Goal: Information Seeking & Learning: Learn about a topic

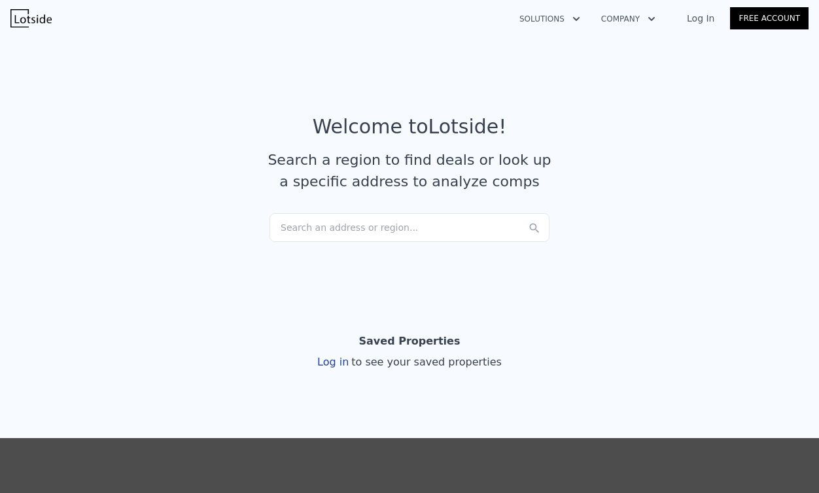
click at [388, 232] on div "Search an address or region..." at bounding box center [409, 227] width 280 height 29
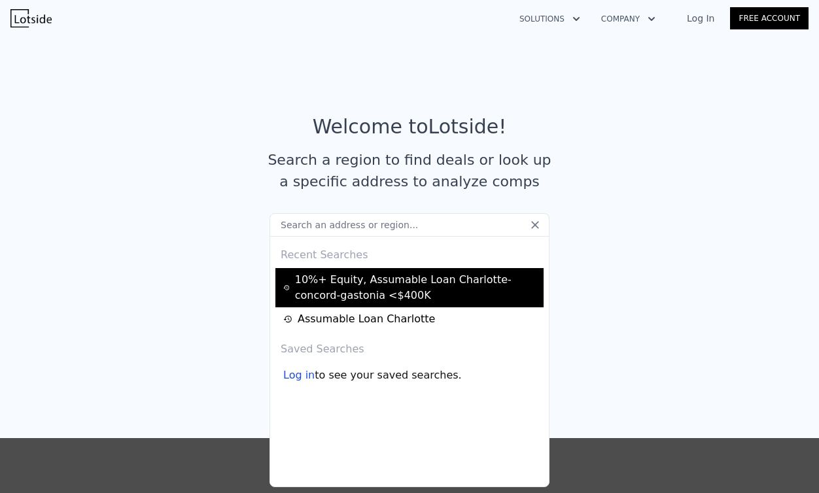
click at [405, 290] on div "10%+ Equity, Assumable Loan Charlotte-concord-gastonia <$400K" at bounding box center [411, 287] width 256 height 31
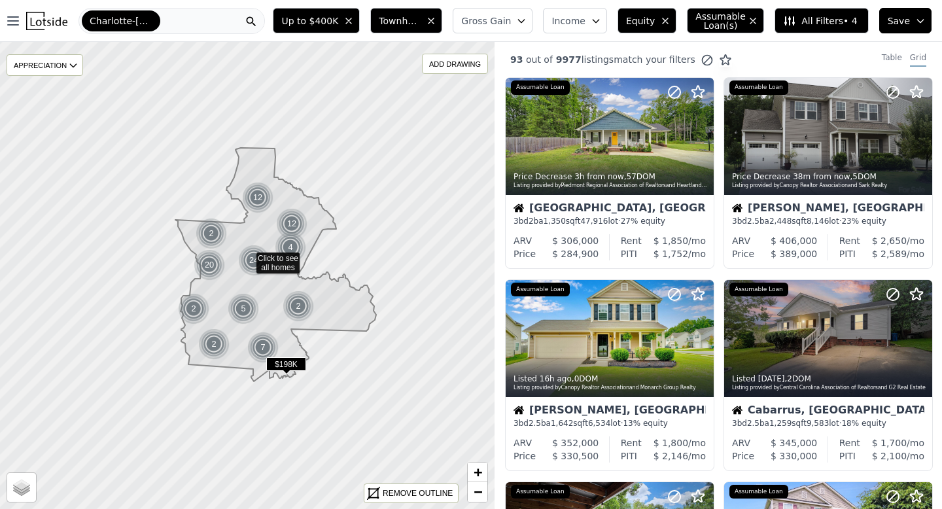
click at [412, 18] on span "Townhouse, House" at bounding box center [400, 20] width 42 height 13
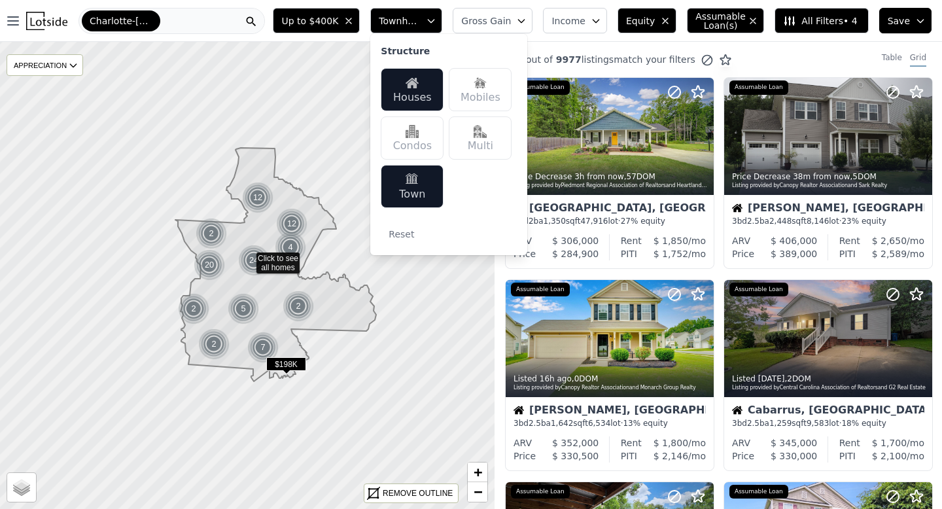
click at [411, 18] on span "Townhouse, House" at bounding box center [400, 20] width 42 height 13
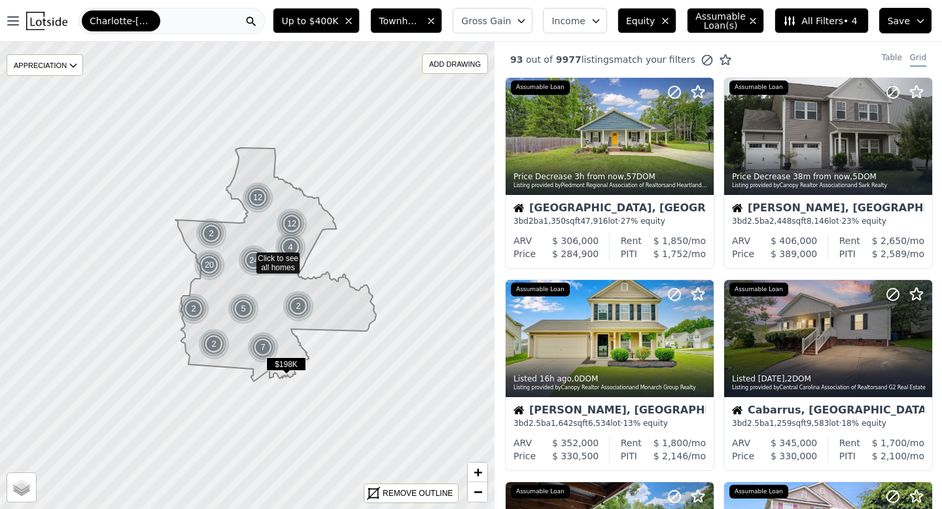
click at [575, 21] on span "Income" at bounding box center [568, 20] width 34 height 13
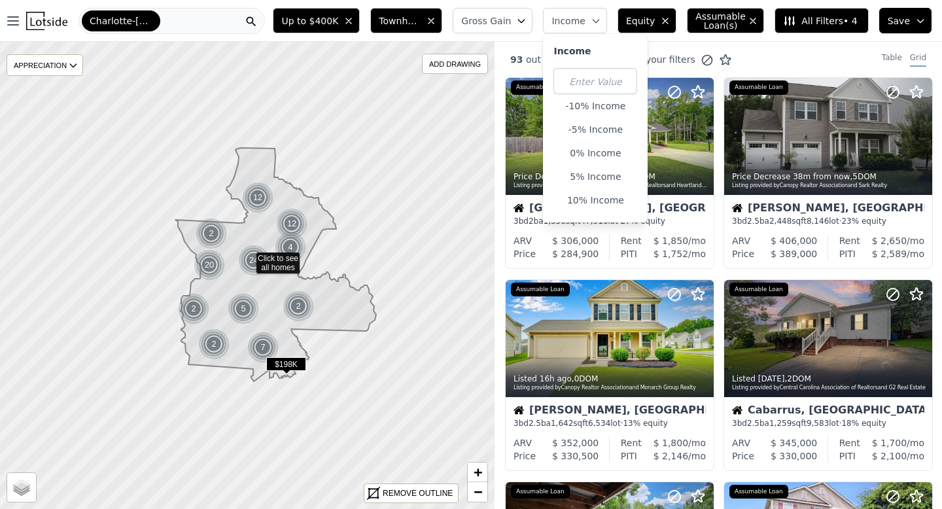
click at [575, 21] on span "Income" at bounding box center [568, 20] width 34 height 13
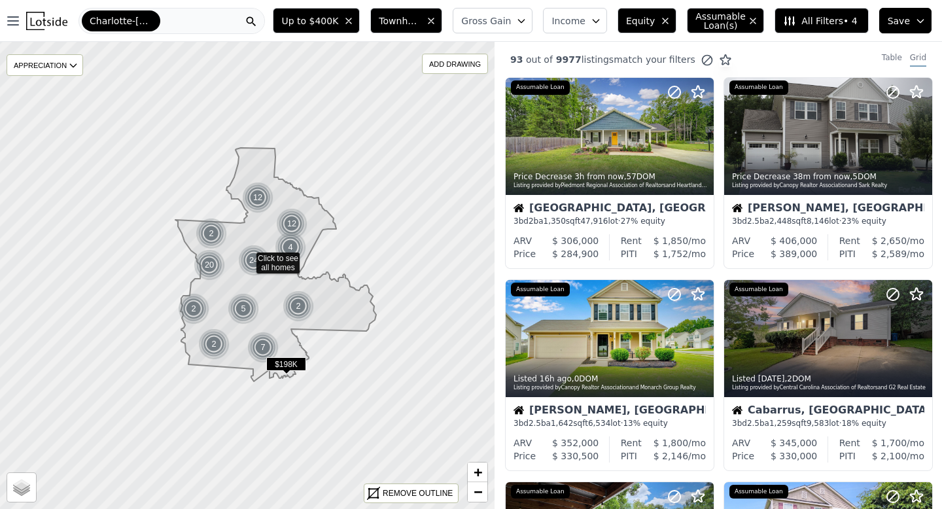
click at [818, 13] on button "All Filters • 4" at bounding box center [821, 21] width 94 height 26
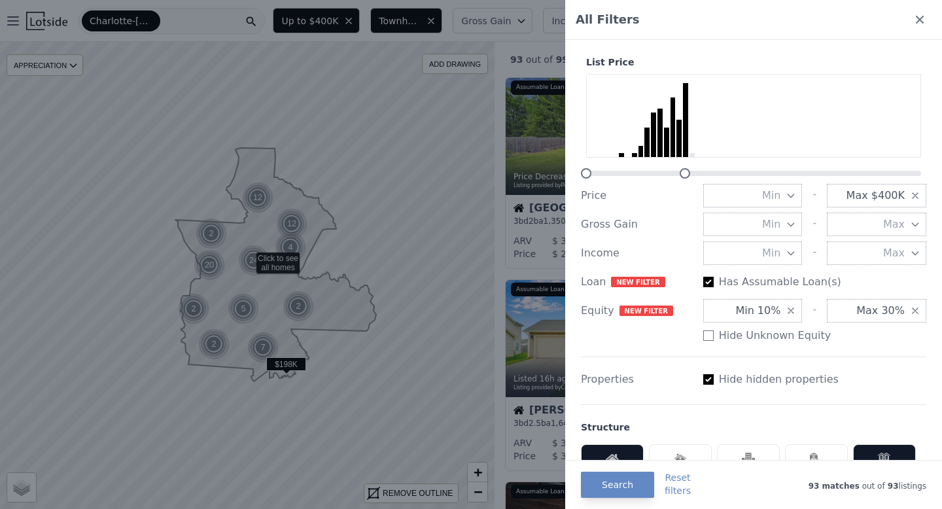
click at [529, 41] on div at bounding box center [471, 254] width 942 height 509
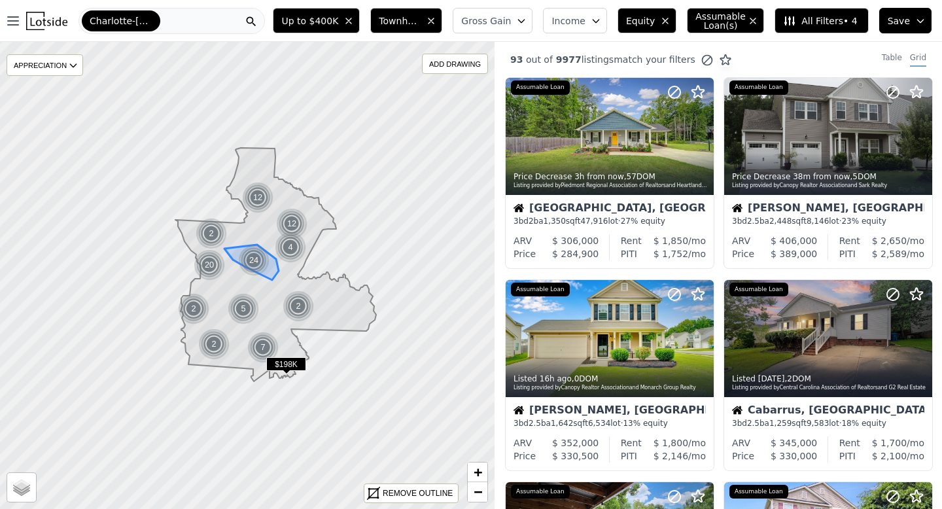
click at [255, 255] on div "24" at bounding box center [253, 260] width 31 height 31
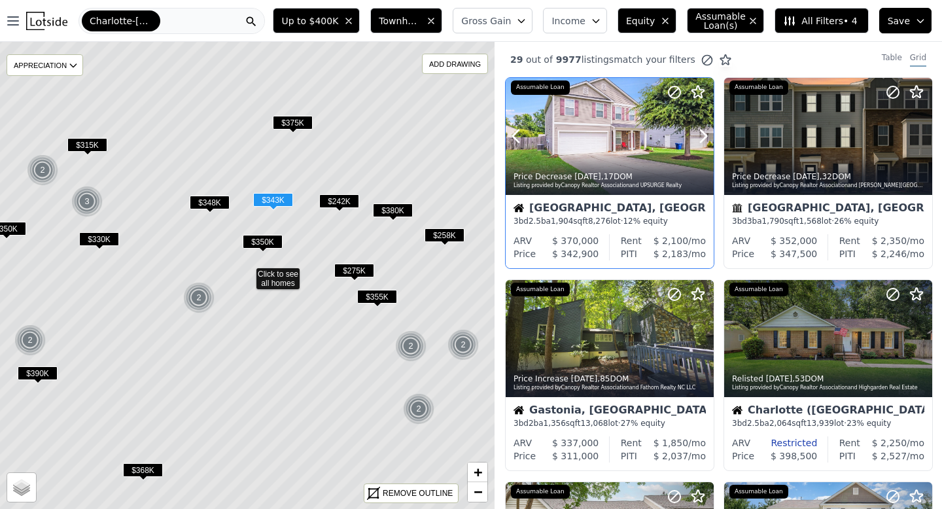
click at [696, 148] on div at bounding box center [672, 120] width 84 height 84
click at [702, 129] on icon at bounding box center [703, 136] width 21 height 21
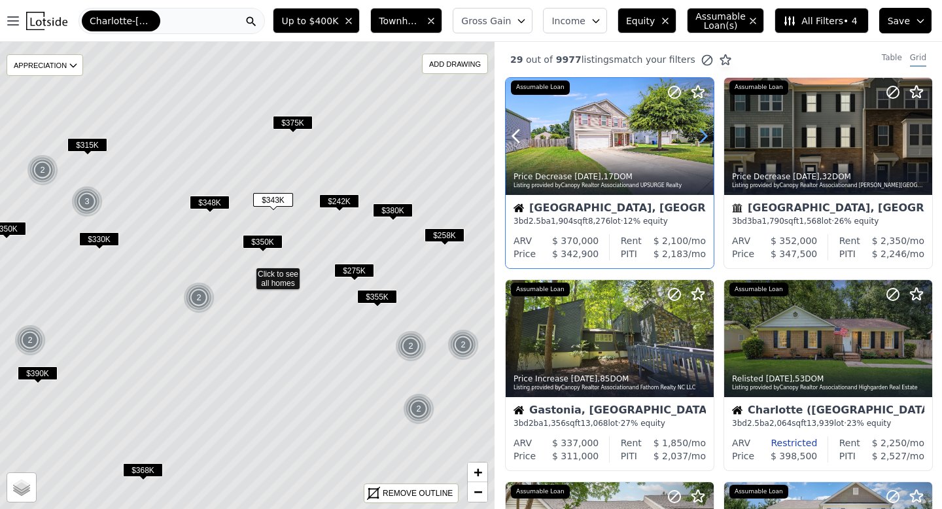
click at [702, 129] on icon at bounding box center [703, 136] width 21 height 21
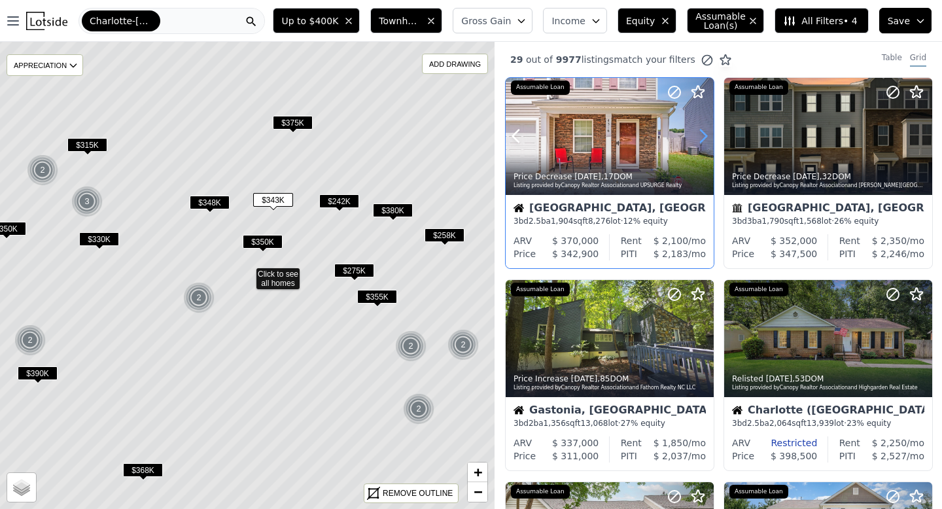
click at [702, 129] on icon at bounding box center [703, 136] width 21 height 21
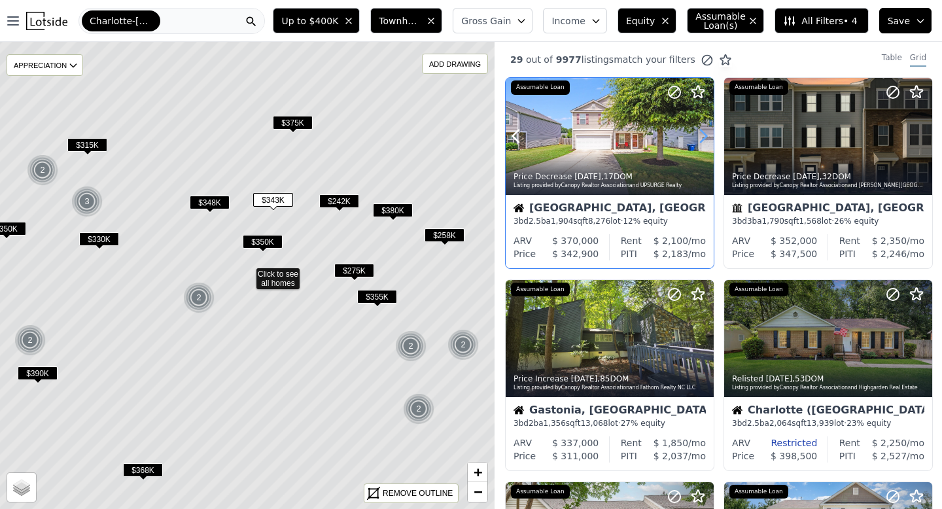
click at [702, 128] on icon at bounding box center [703, 136] width 21 height 21
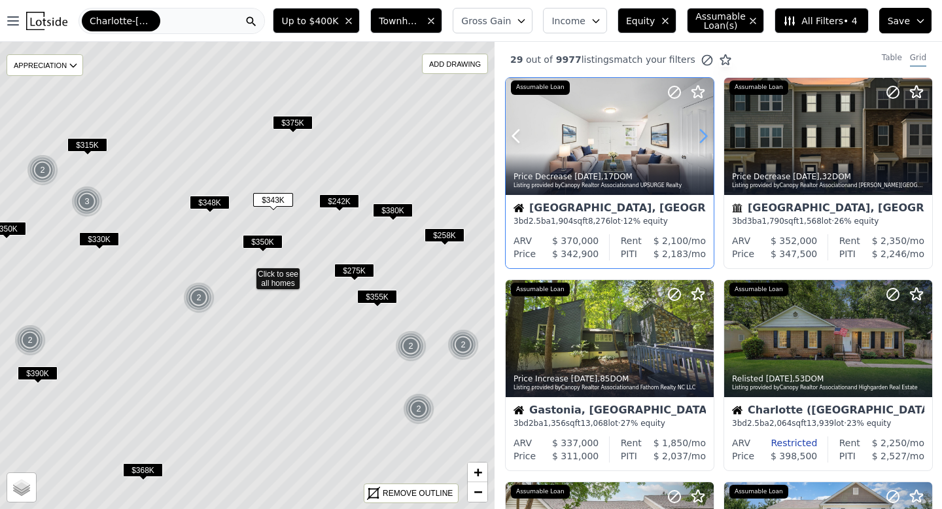
click at [702, 128] on icon at bounding box center [703, 136] width 21 height 21
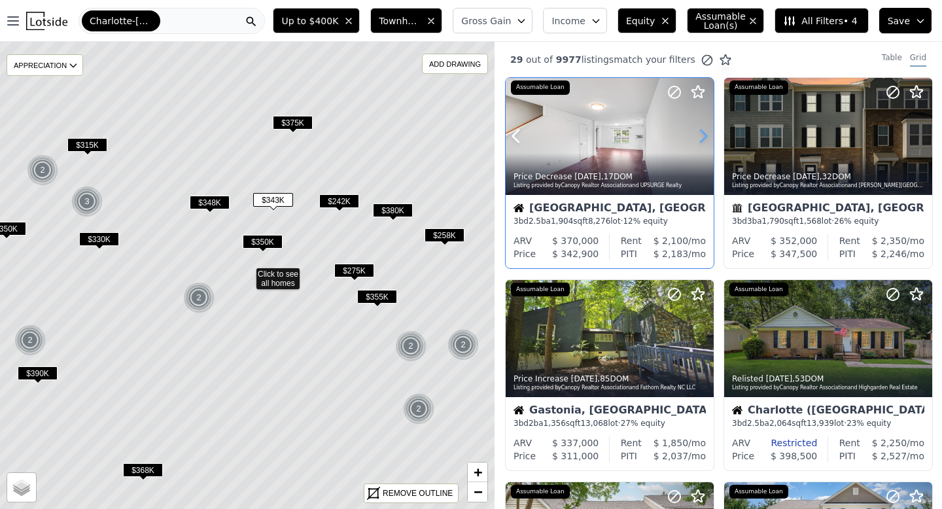
click at [702, 128] on icon at bounding box center [703, 136] width 21 height 21
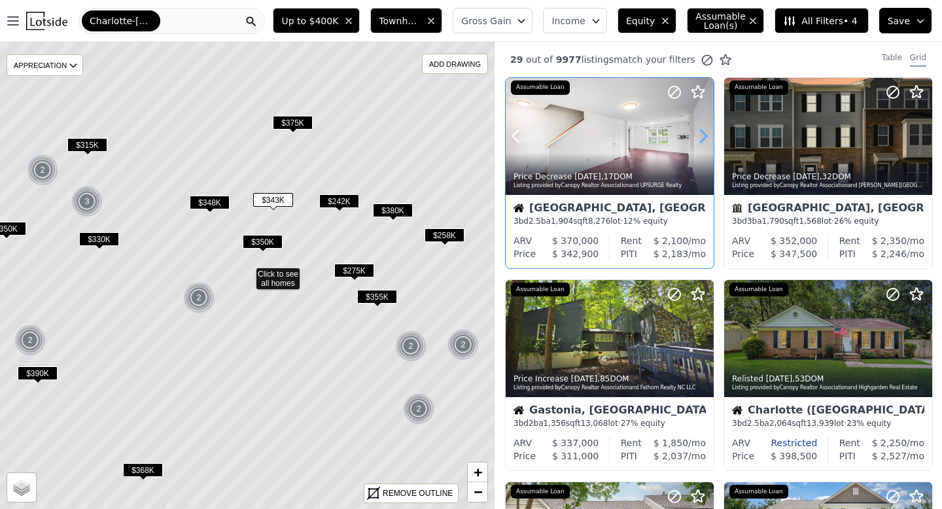
click at [702, 128] on icon at bounding box center [703, 136] width 21 height 21
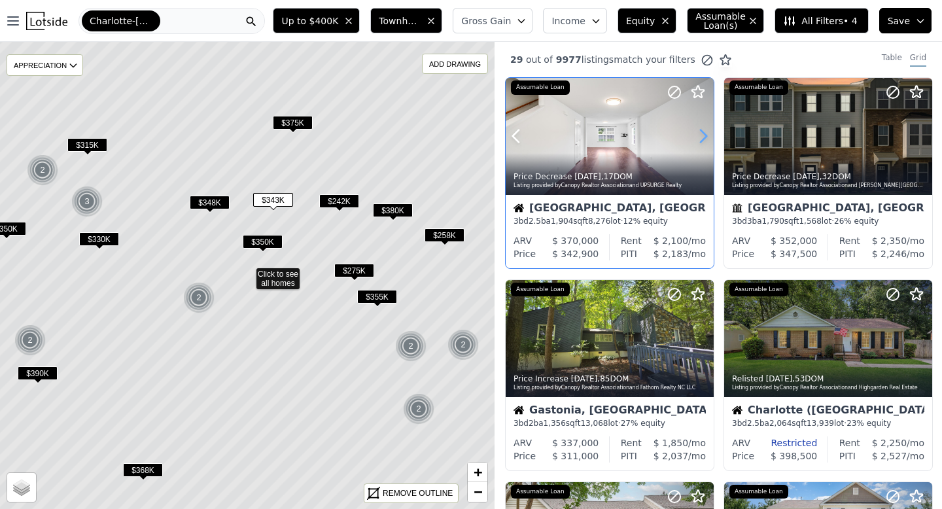
click at [702, 128] on icon at bounding box center [703, 136] width 21 height 21
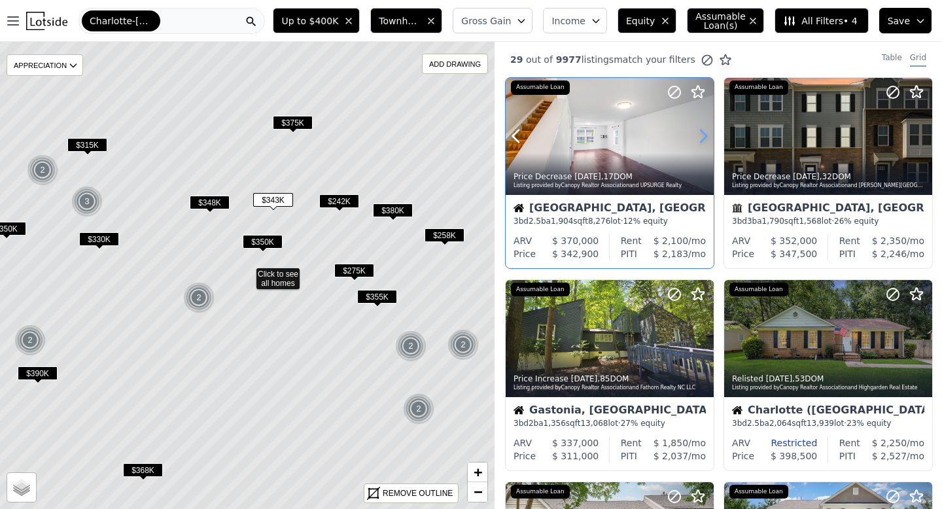
click at [702, 128] on icon at bounding box center [703, 136] width 21 height 21
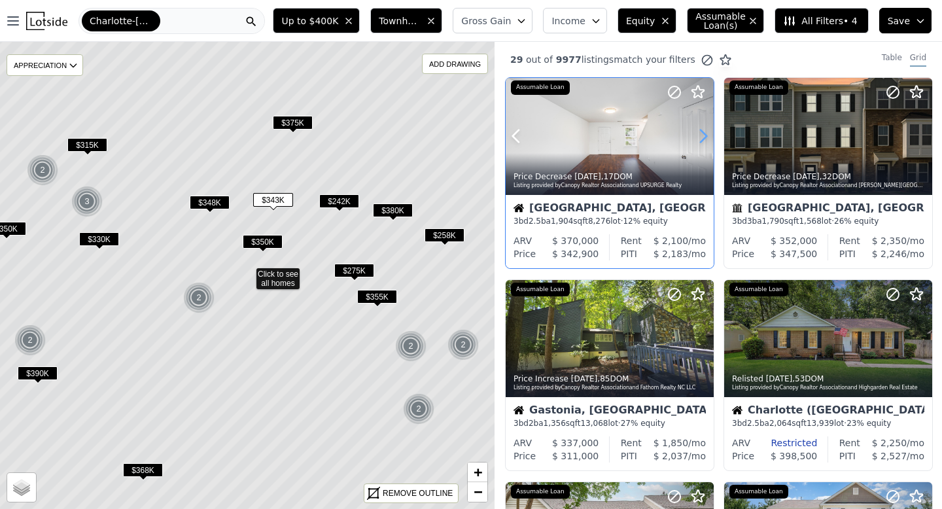
click at [702, 128] on icon at bounding box center [703, 136] width 21 height 21
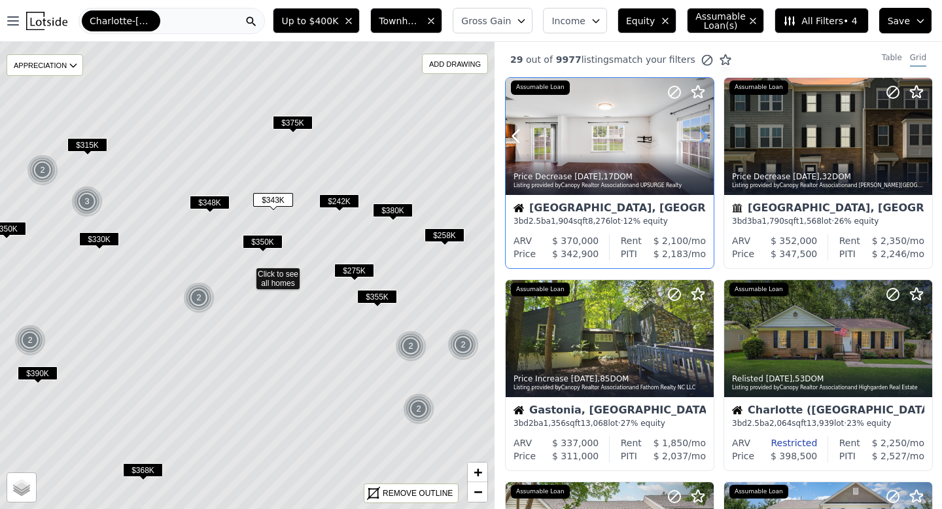
click at [702, 128] on icon at bounding box center [703, 136] width 21 height 21
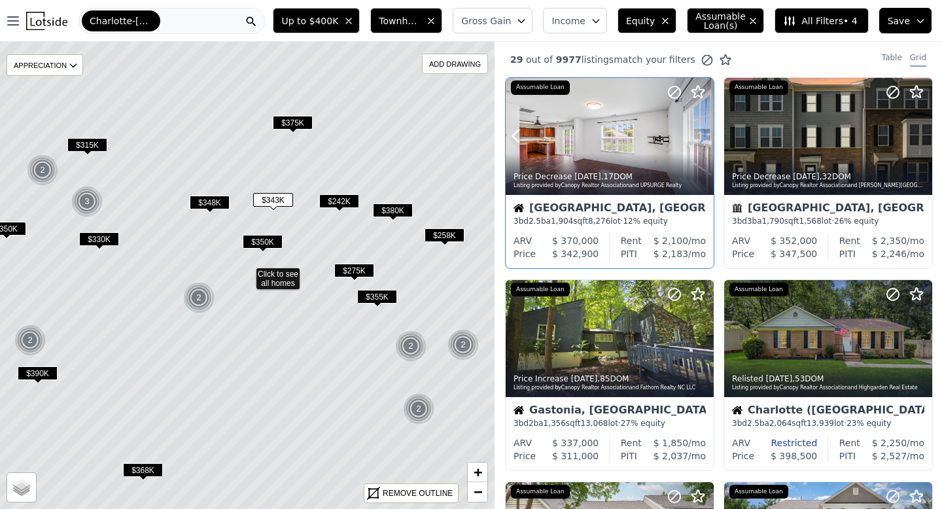
click at [702, 128] on icon at bounding box center [703, 136] width 21 height 21
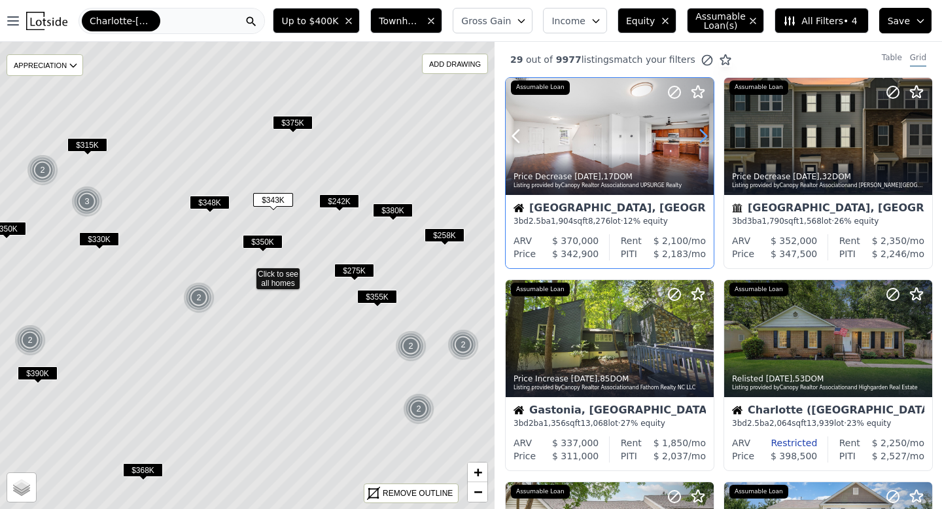
click at [702, 128] on icon at bounding box center [703, 136] width 21 height 21
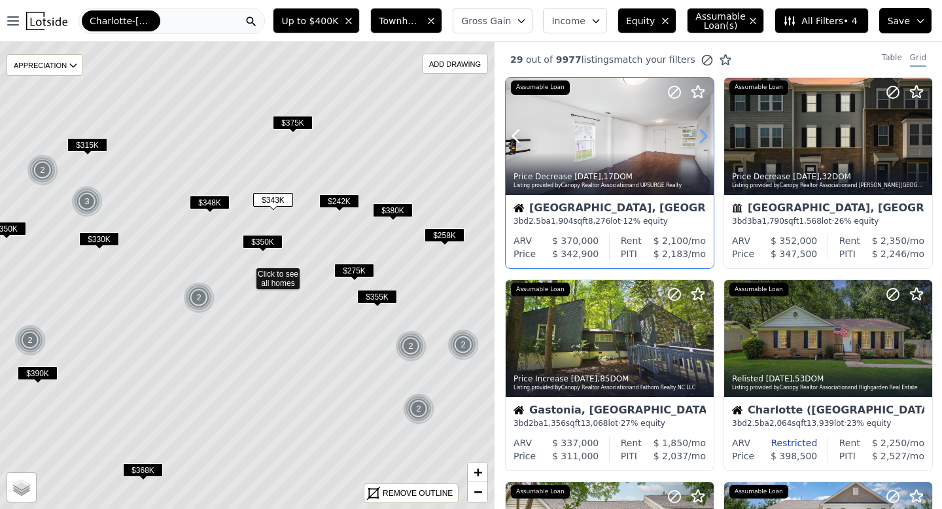
click at [702, 128] on icon at bounding box center [703, 136] width 21 height 21
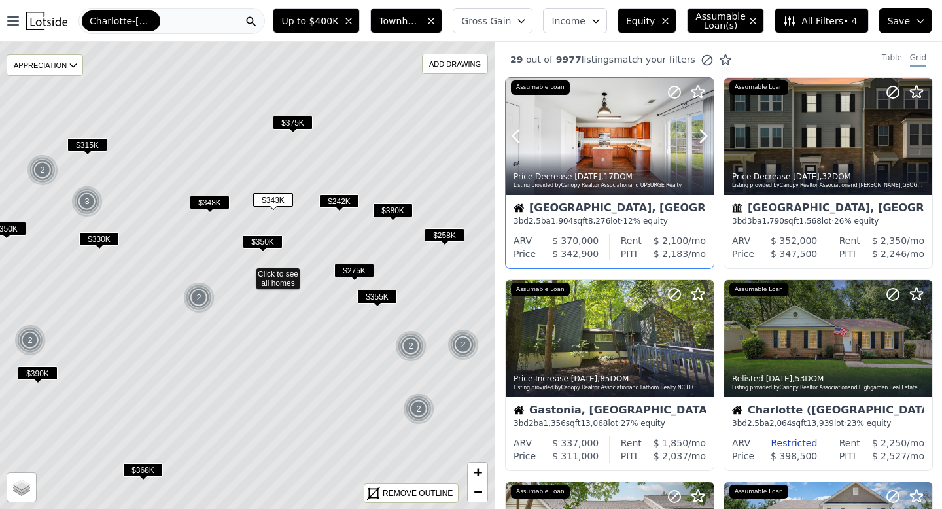
click at [642, 145] on div at bounding box center [672, 120] width 84 height 84
click at [703, 137] on icon at bounding box center [703, 136] width 21 height 21
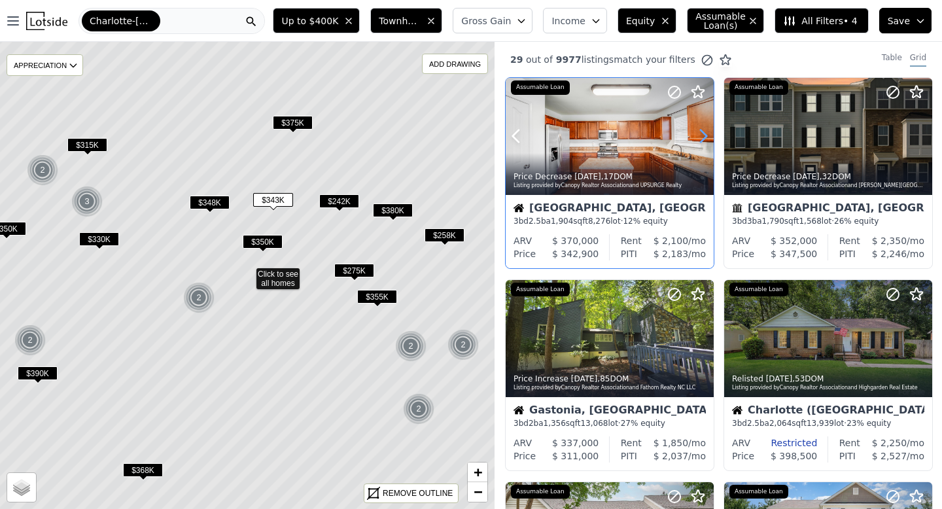
click at [703, 137] on icon at bounding box center [703, 136] width 21 height 21
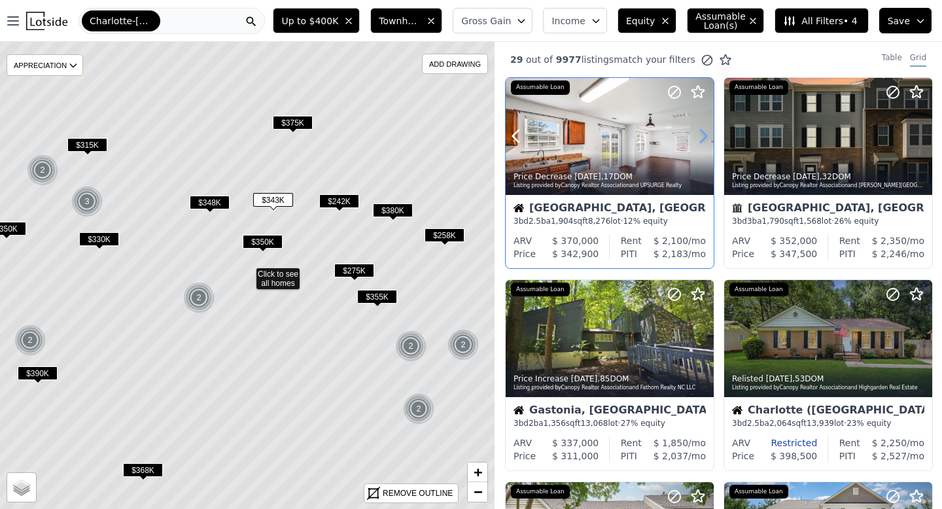
click at [703, 137] on icon at bounding box center [703, 136] width 21 height 21
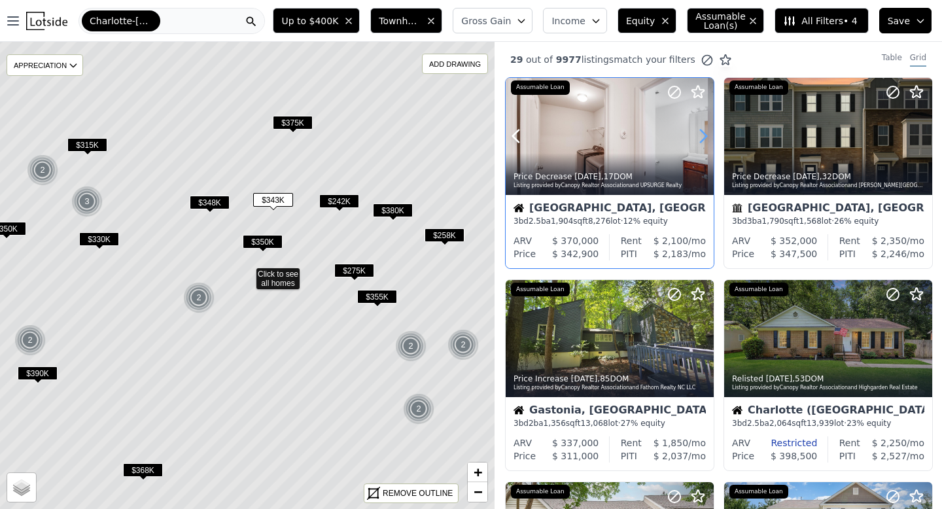
click at [703, 137] on icon at bounding box center [703, 136] width 21 height 21
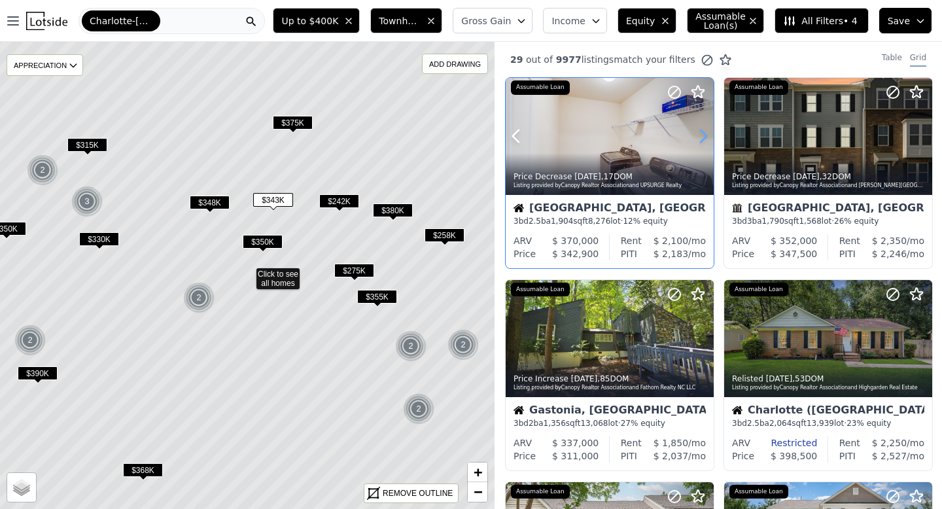
click at [703, 137] on icon at bounding box center [703, 136] width 21 height 21
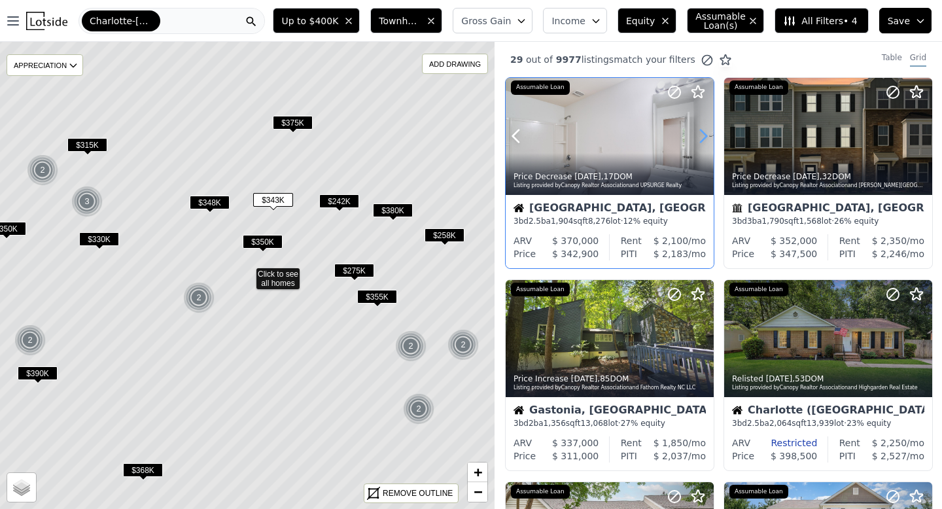
click at [703, 137] on icon at bounding box center [703, 136] width 21 height 21
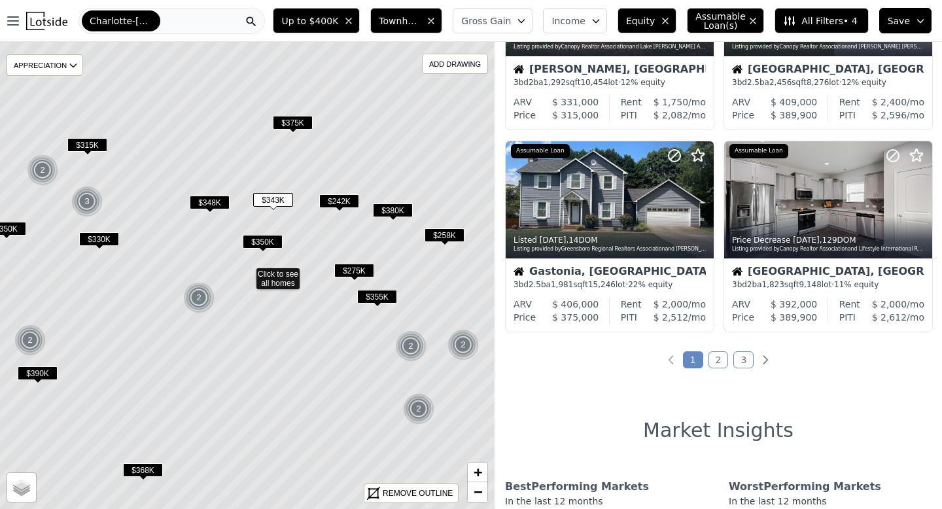
click at [709, 366] on link "2" at bounding box center [718, 359] width 20 height 17
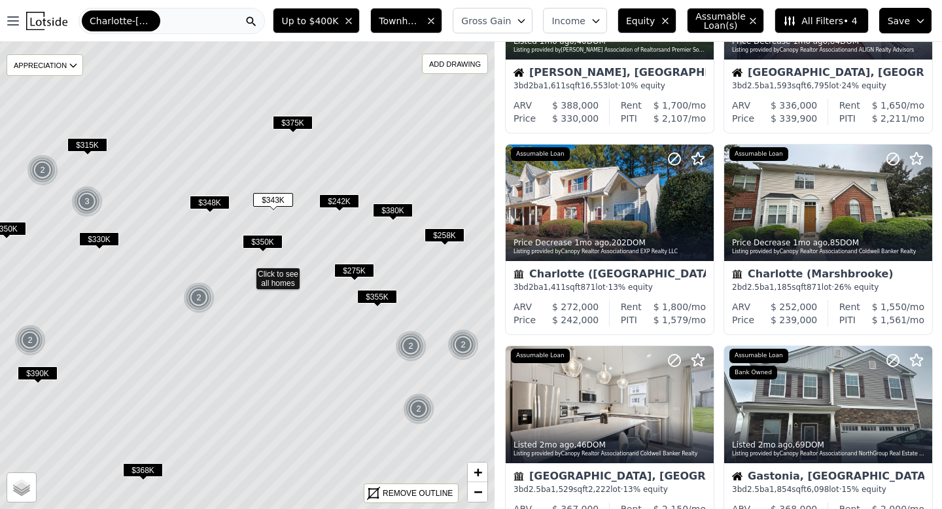
scroll to position [742, 0]
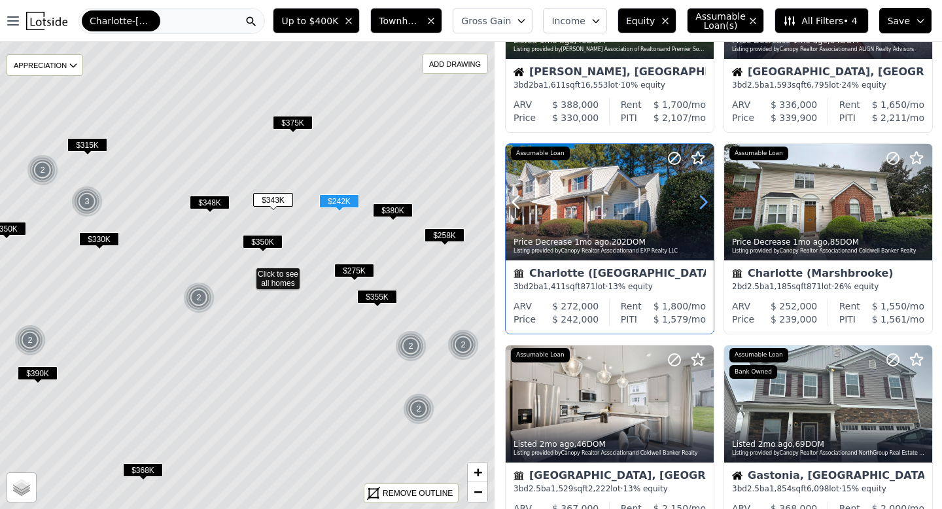
click at [698, 194] on icon at bounding box center [703, 202] width 21 height 21
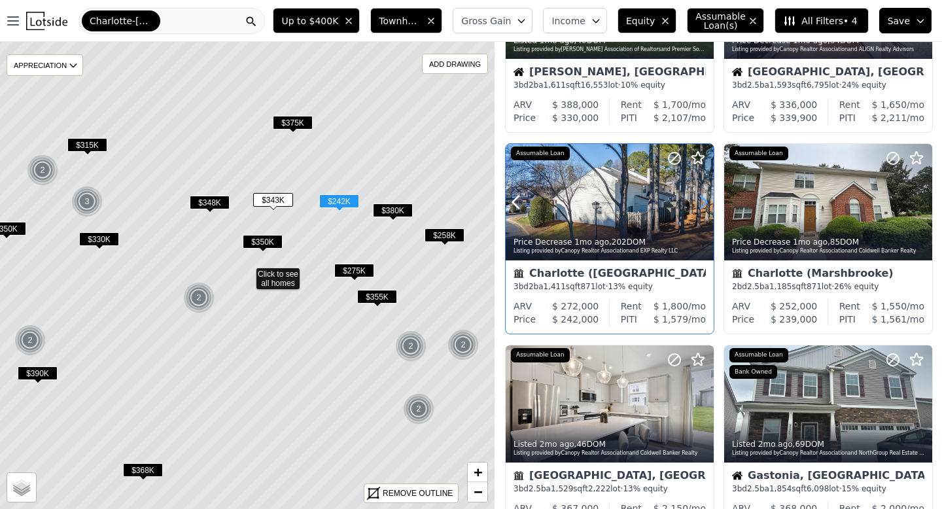
click at [698, 194] on icon at bounding box center [703, 202] width 21 height 21
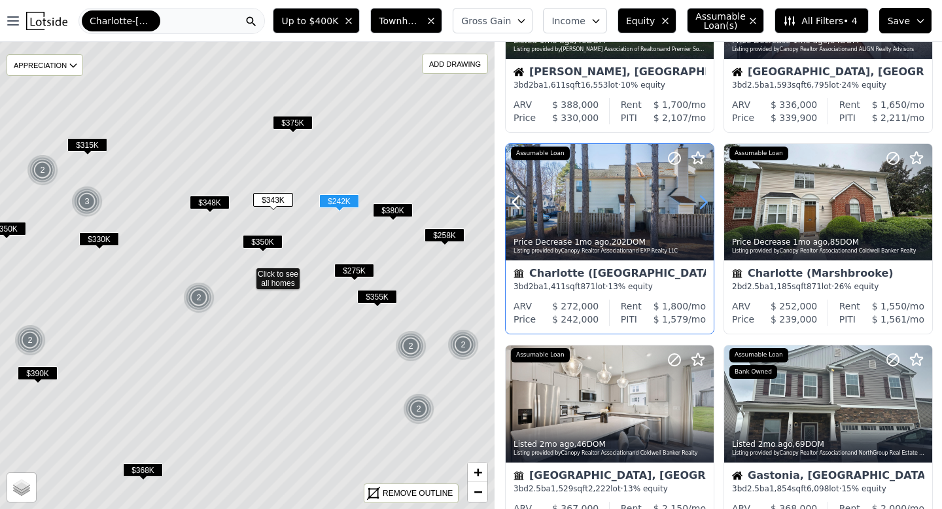
click at [701, 202] on icon at bounding box center [703, 202] width 21 height 21
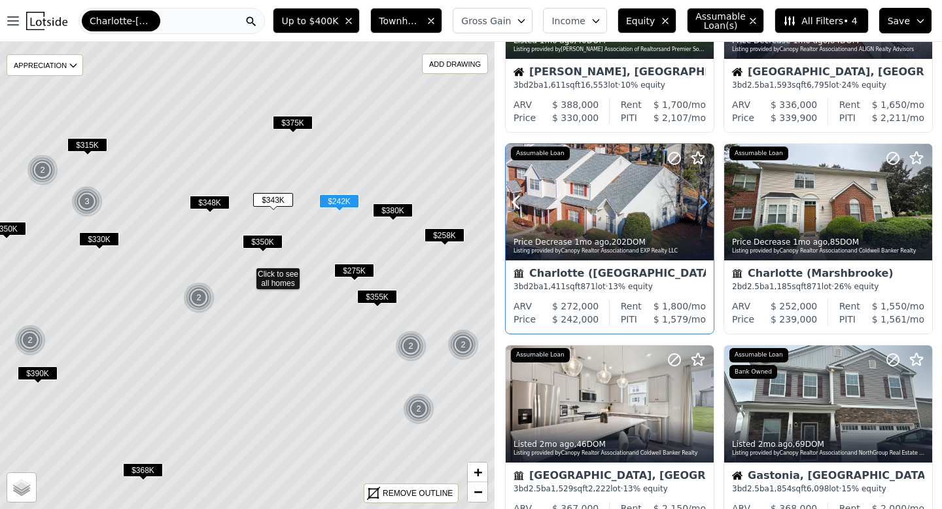
click at [702, 203] on icon at bounding box center [703, 202] width 21 height 21
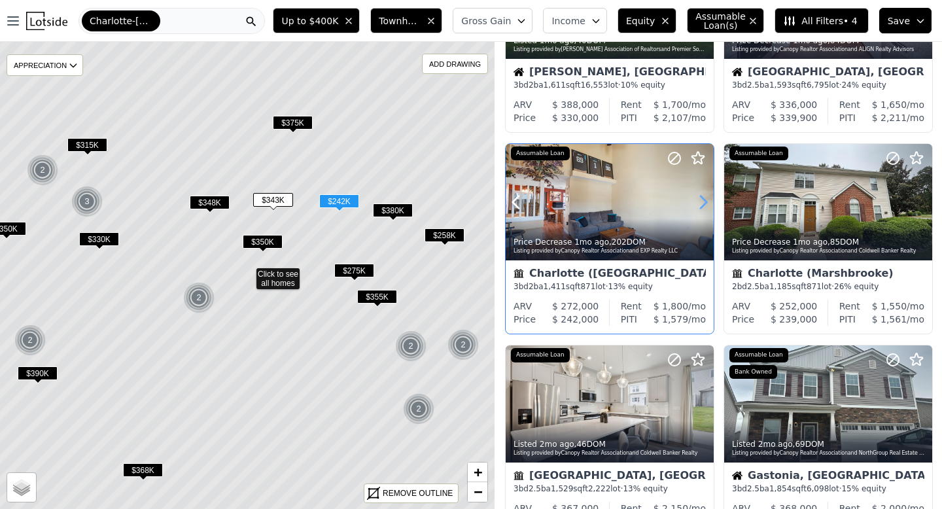
click at [702, 203] on icon at bounding box center [703, 202] width 21 height 21
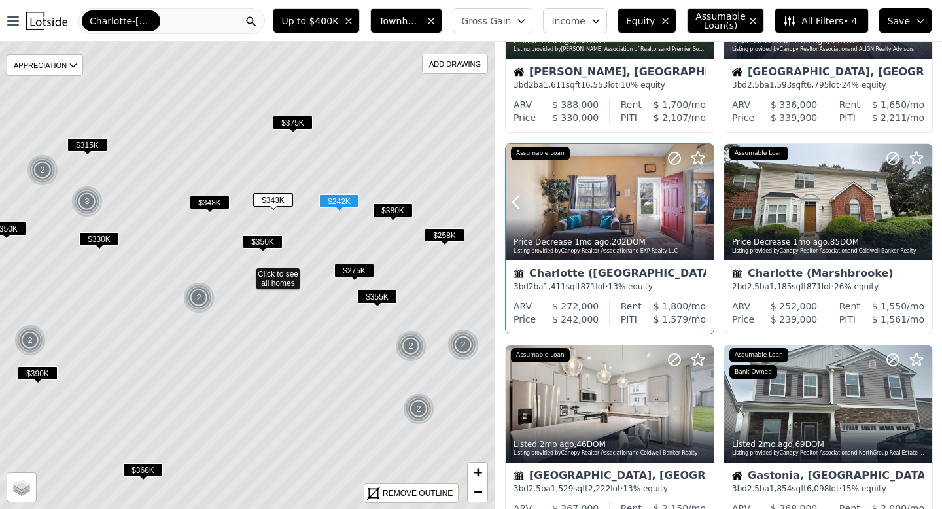
click at [702, 203] on icon at bounding box center [703, 202] width 21 height 21
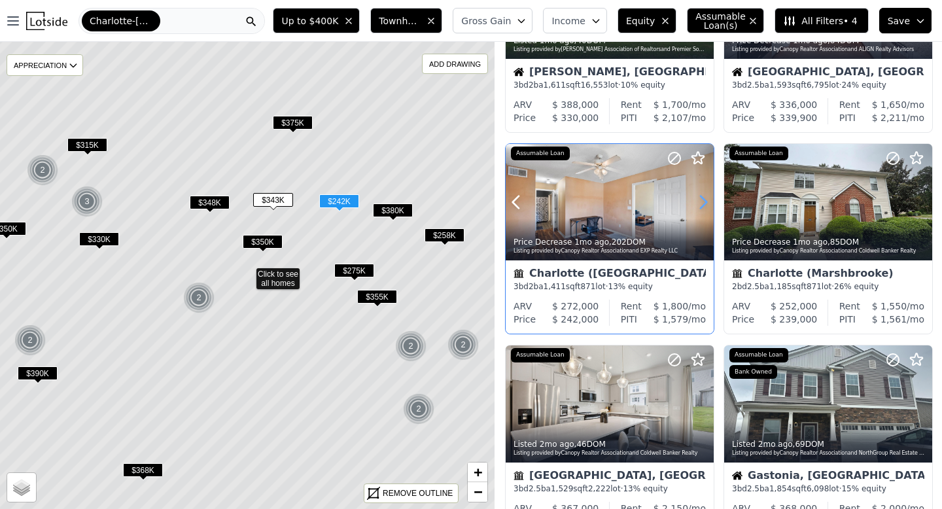
click at [702, 203] on icon at bounding box center [703, 202] width 21 height 21
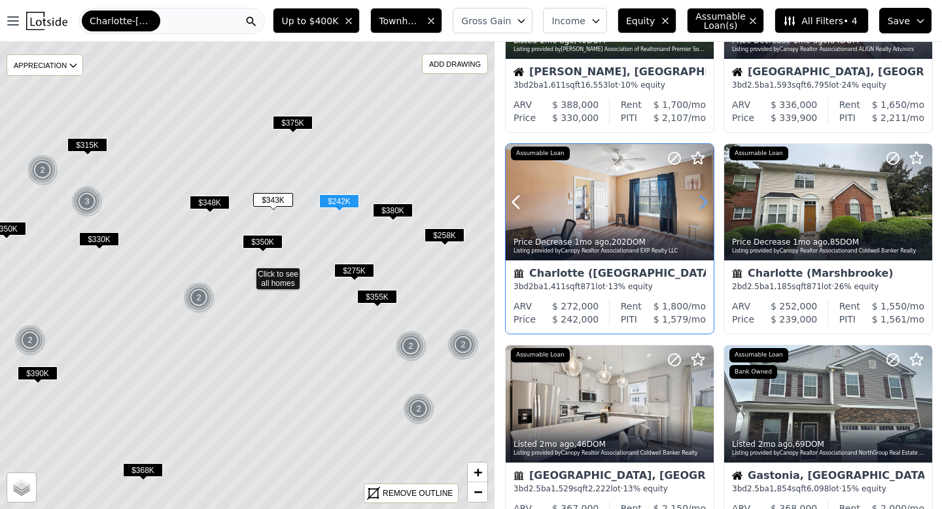
click at [702, 203] on icon at bounding box center [703, 202] width 21 height 21
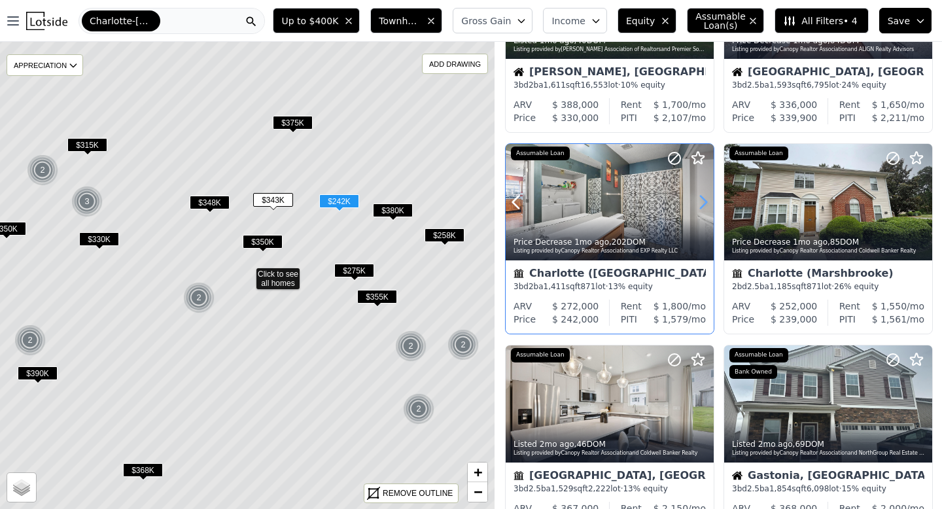
click at [702, 203] on icon at bounding box center [703, 202] width 21 height 21
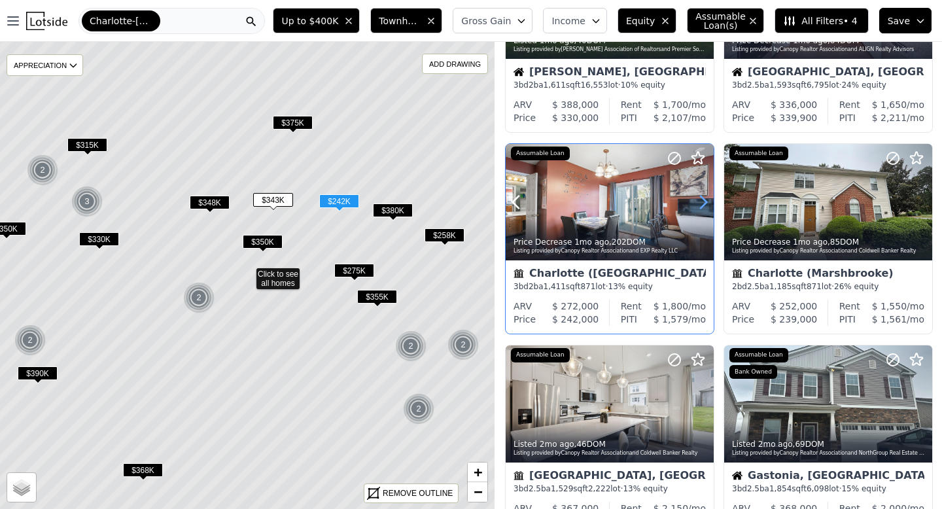
click at [702, 203] on icon at bounding box center [703, 202] width 21 height 21
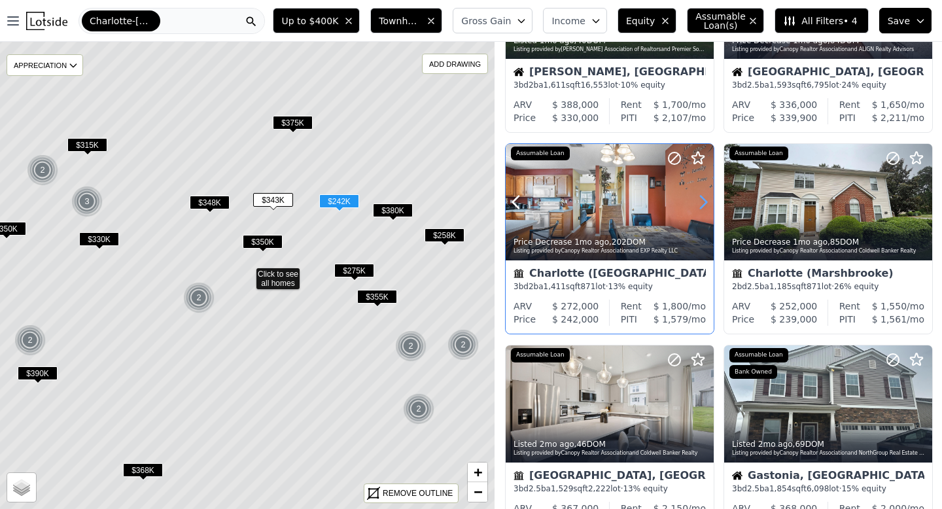
click at [702, 203] on icon at bounding box center [703, 202] width 21 height 21
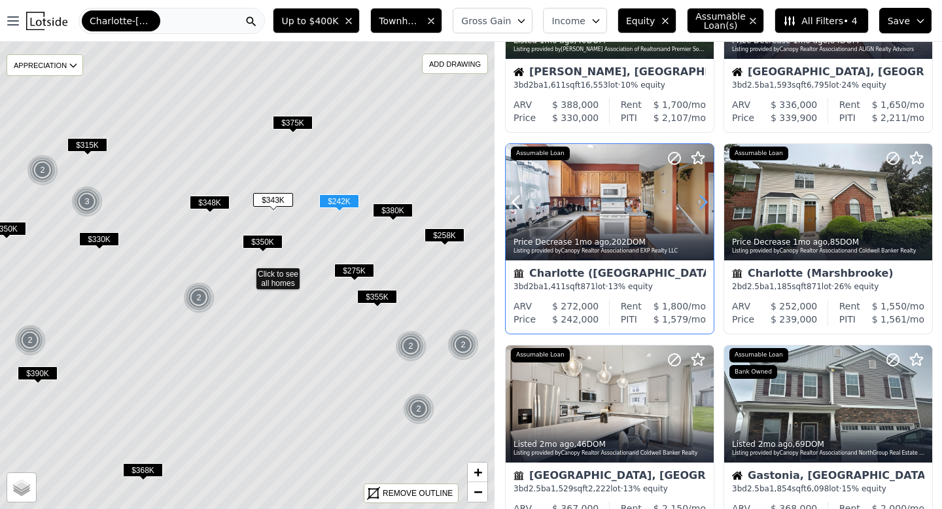
click at [702, 203] on icon at bounding box center [703, 202] width 21 height 21
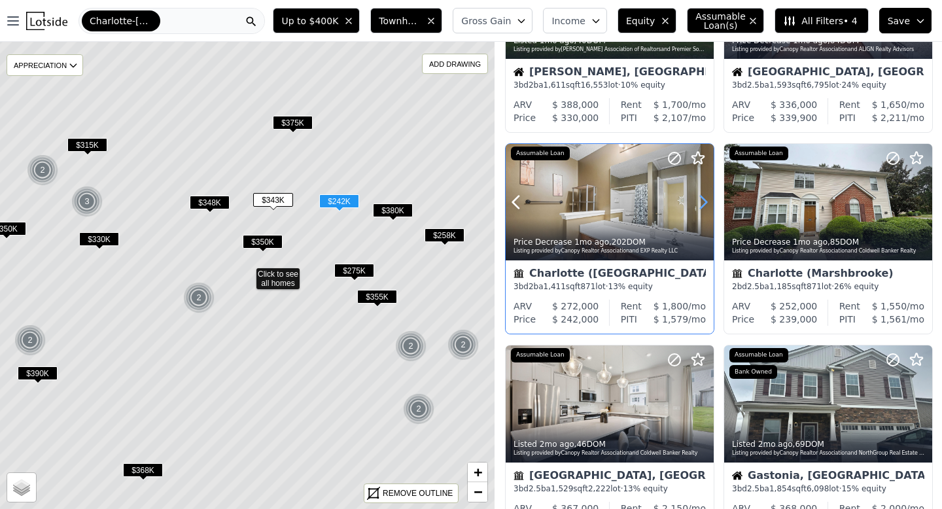
click at [702, 203] on icon at bounding box center [703, 202] width 21 height 21
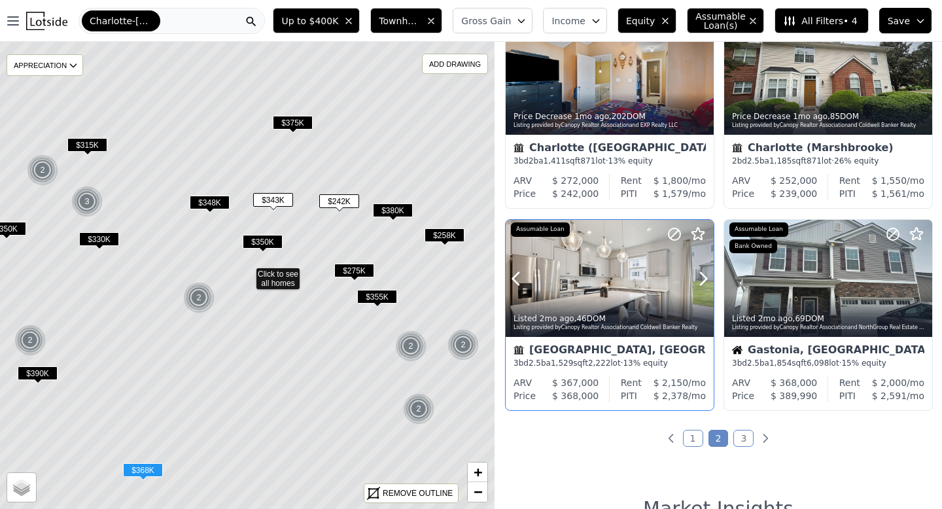
scroll to position [697, 0]
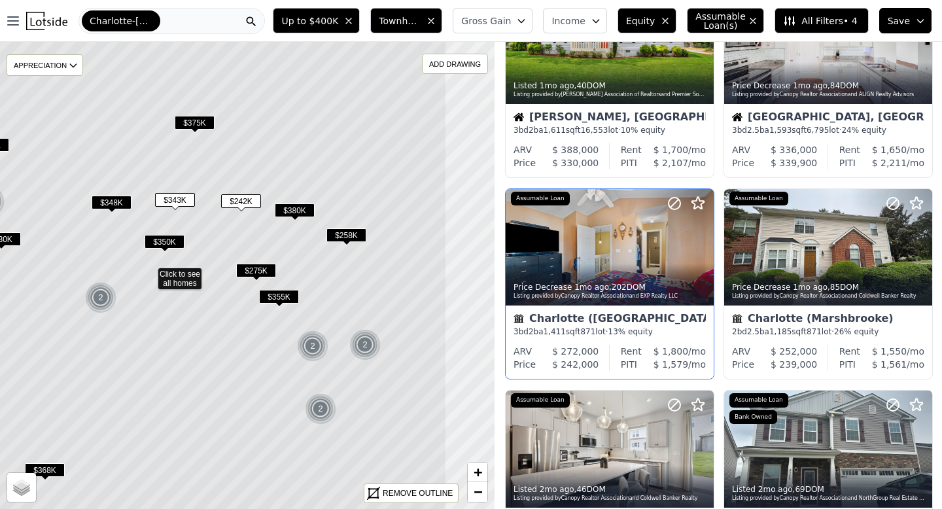
drag, startPoint x: 385, startPoint y: 271, endPoint x: 598, endPoint y: 292, distance: 213.6
click at [280, 268] on icon at bounding box center [149, 275] width 596 height 563
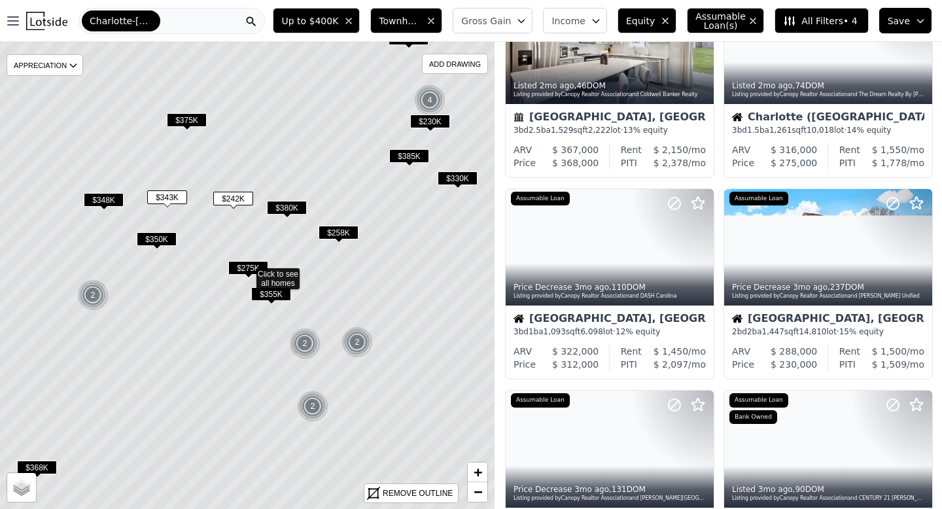
scroll to position [293, 0]
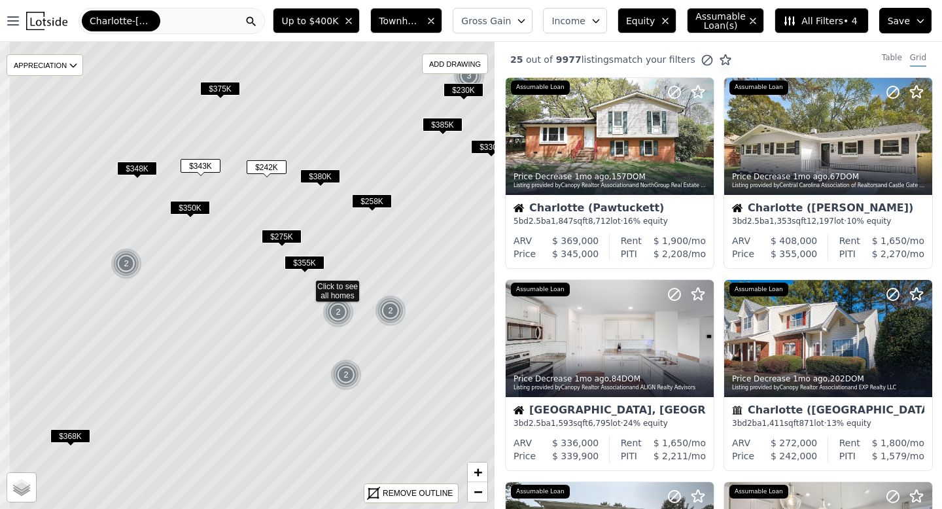
click at [260, 348] on icon at bounding box center [307, 288] width 596 height 563
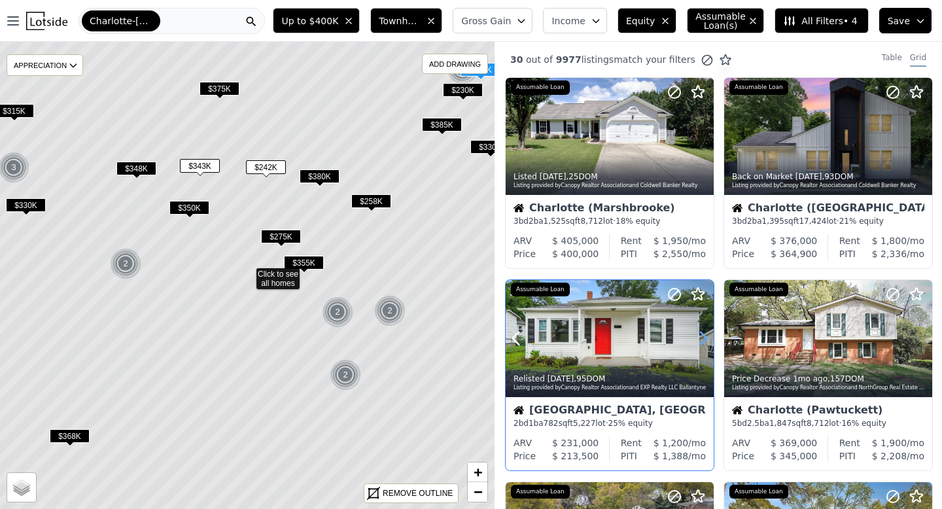
click at [698, 336] on icon at bounding box center [703, 338] width 21 height 21
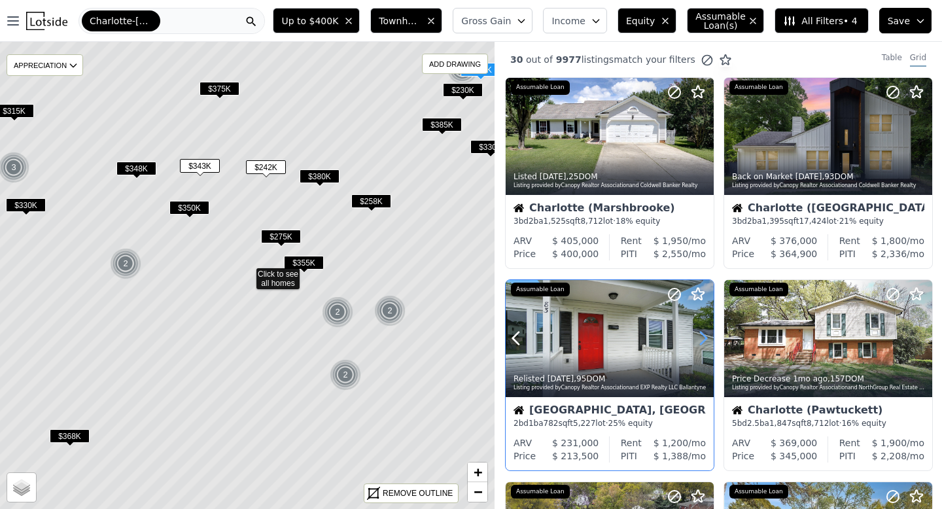
click at [698, 336] on icon at bounding box center [703, 338] width 21 height 21
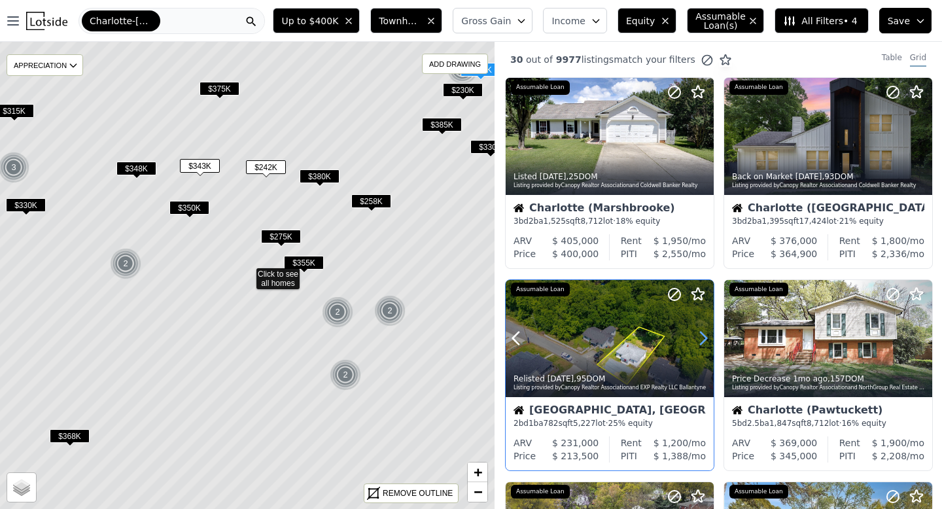
click at [698, 336] on icon at bounding box center [703, 338] width 21 height 21
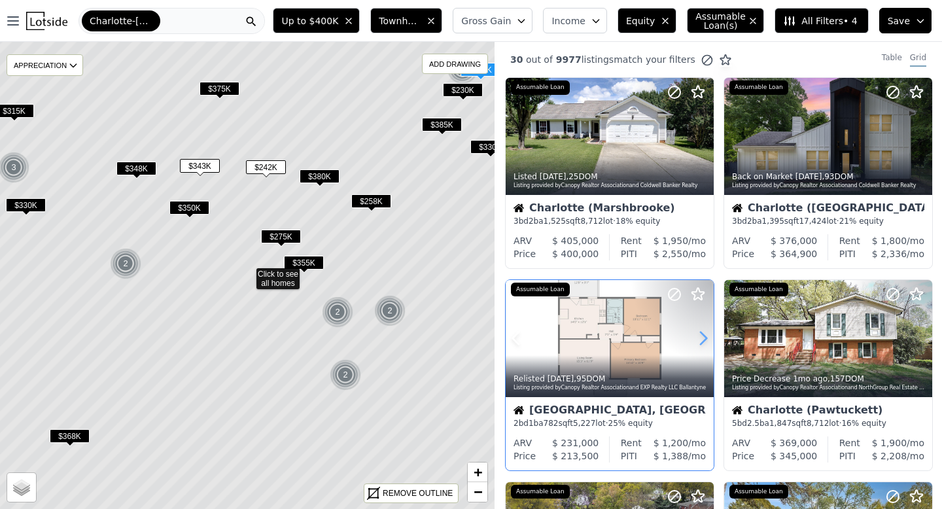
click at [698, 336] on icon at bounding box center [703, 338] width 21 height 21
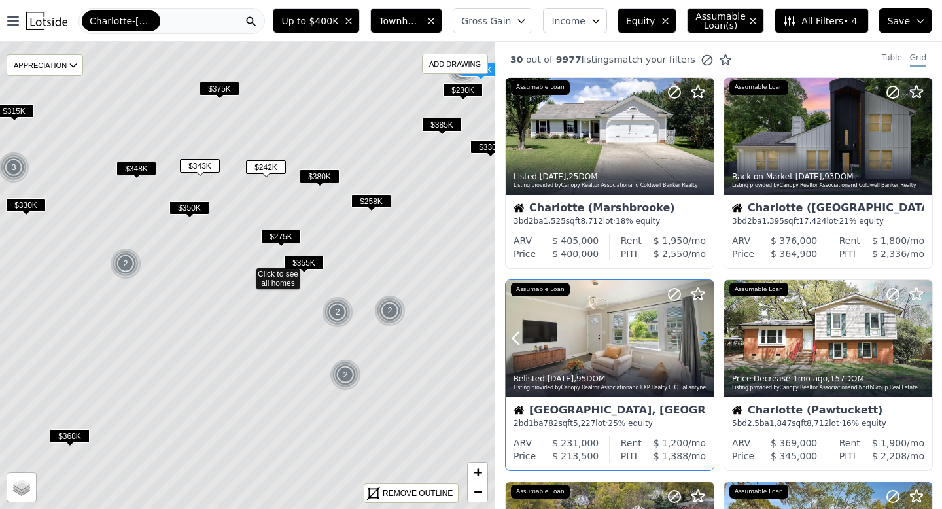
click at [698, 336] on icon at bounding box center [703, 338] width 21 height 21
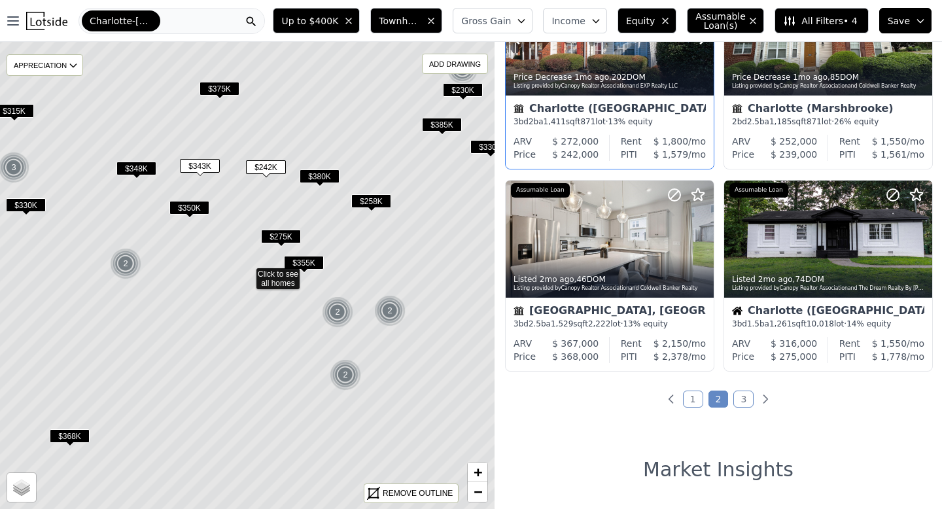
scroll to position [908, 0]
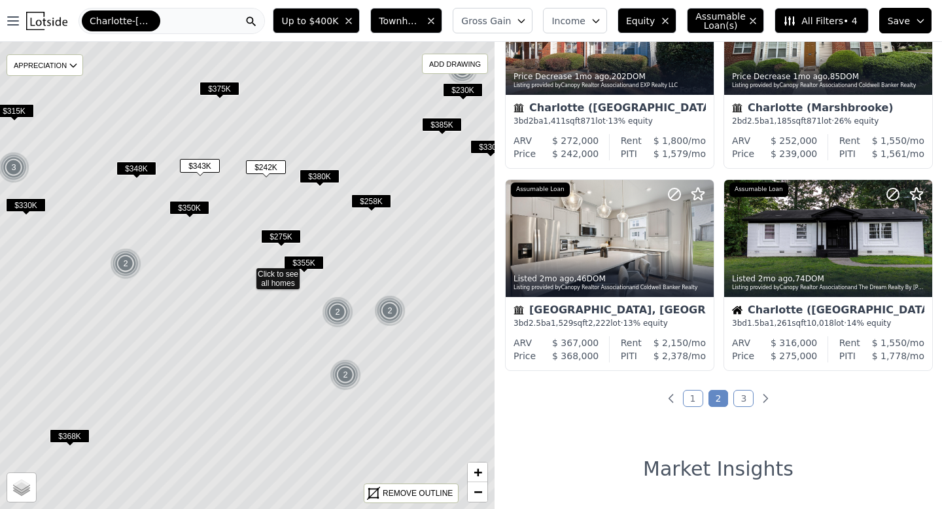
click at [747, 399] on link "3" at bounding box center [743, 398] width 20 height 17
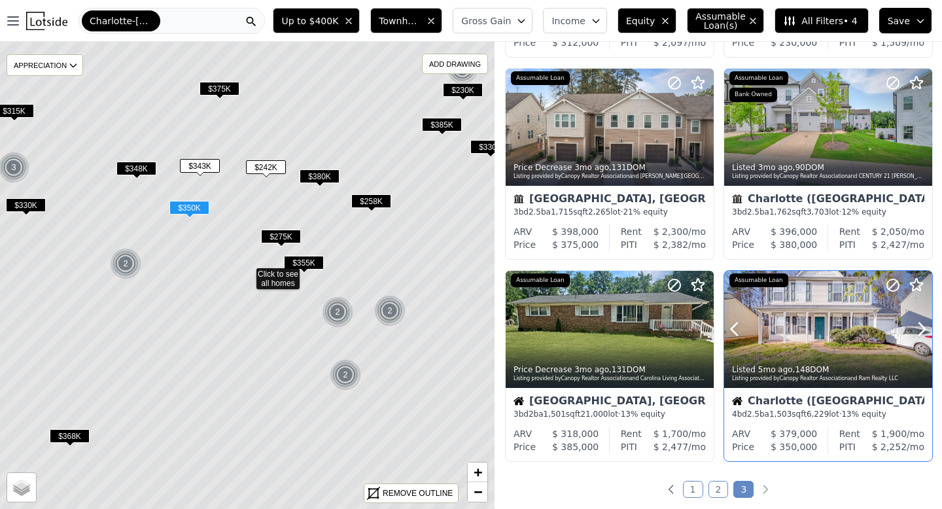
scroll to position [319, 0]
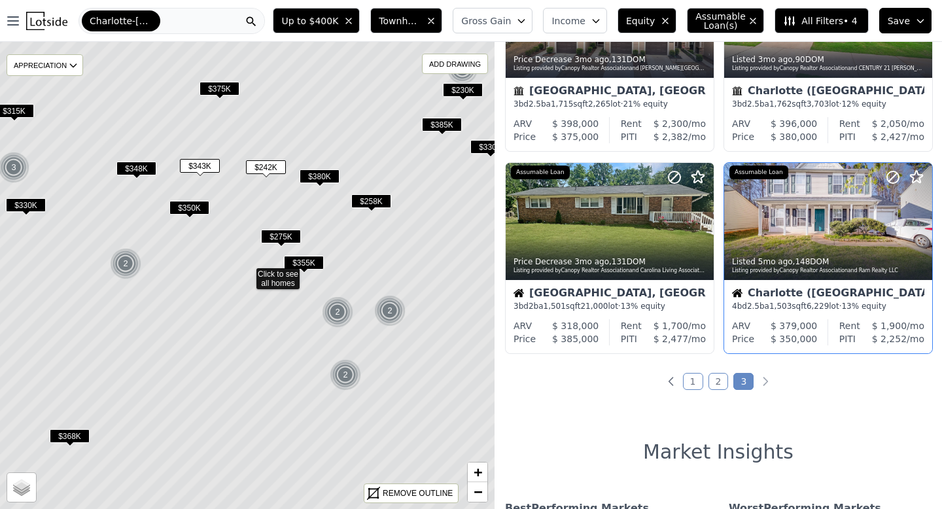
click at [693, 378] on link "1" at bounding box center [693, 381] width 20 height 17
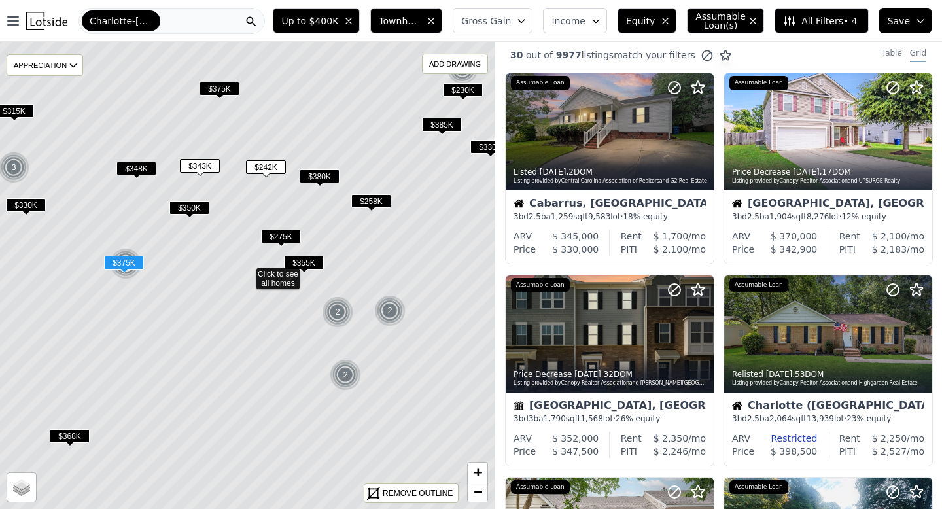
scroll to position [0, 0]
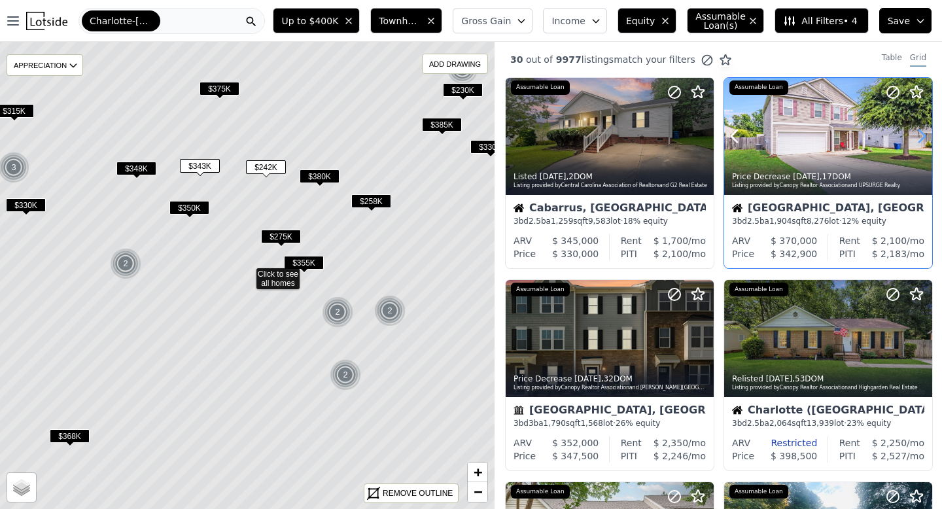
click at [818, 137] on icon at bounding box center [921, 136] width 21 height 21
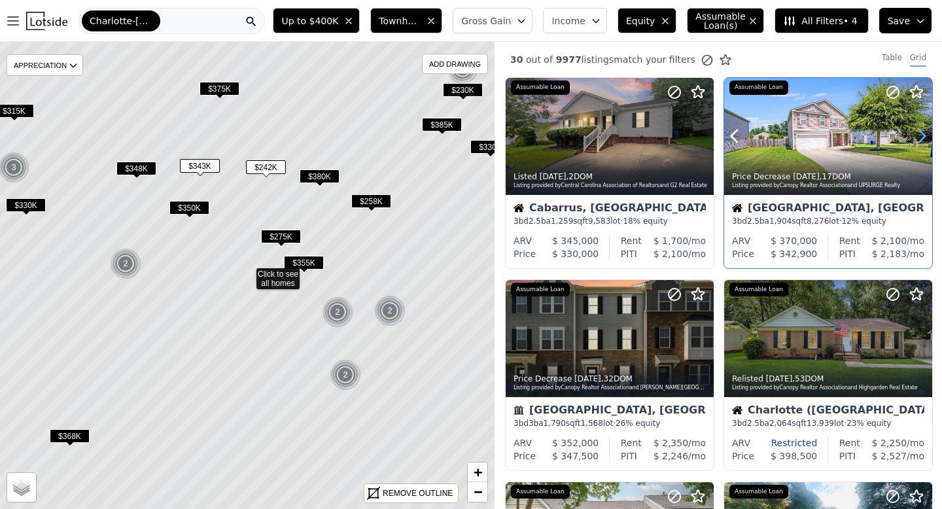
click at [818, 137] on icon at bounding box center [921, 136] width 21 height 21
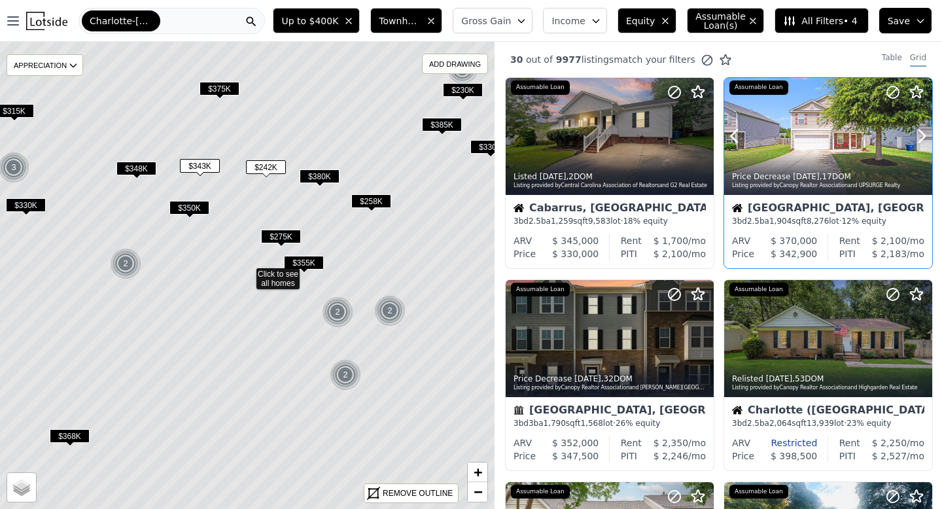
click at [818, 140] on div at bounding box center [828, 136] width 208 height 117
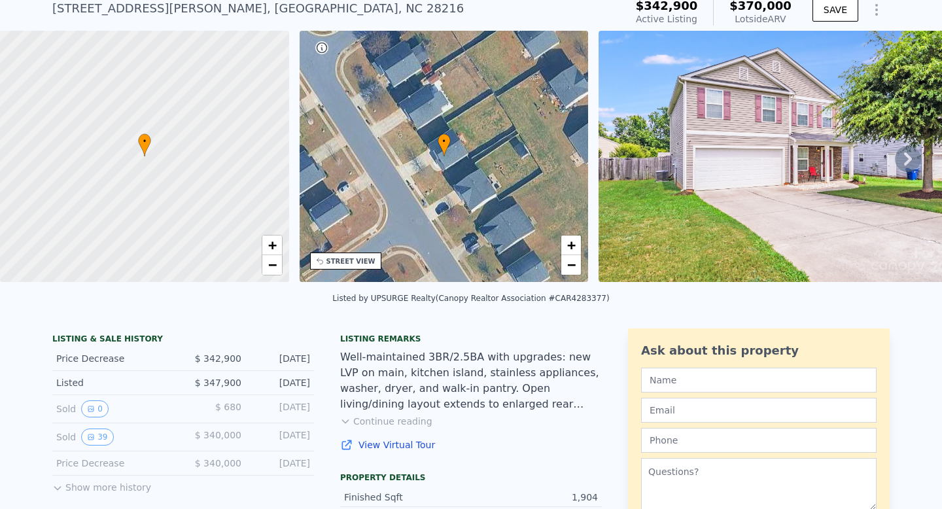
scroll to position [65, 0]
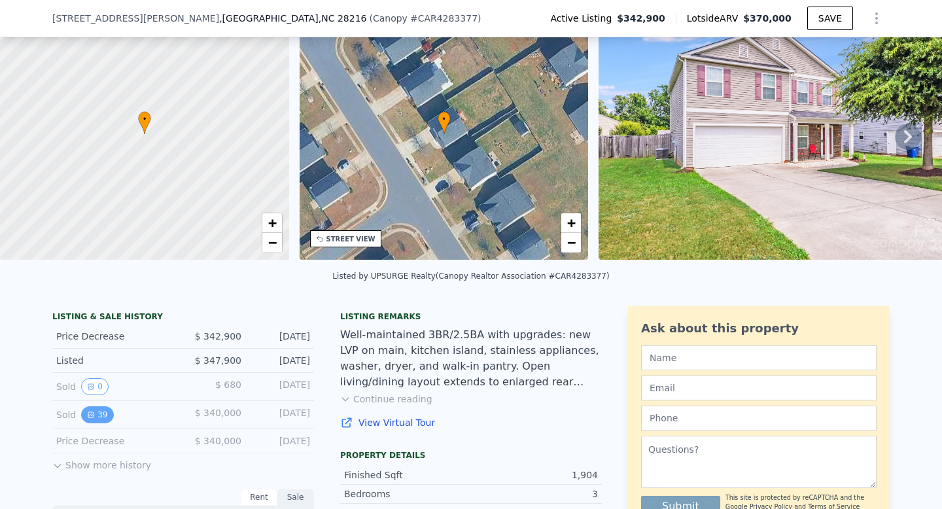
click at [99, 413] on button "39" at bounding box center [97, 414] width 32 height 17
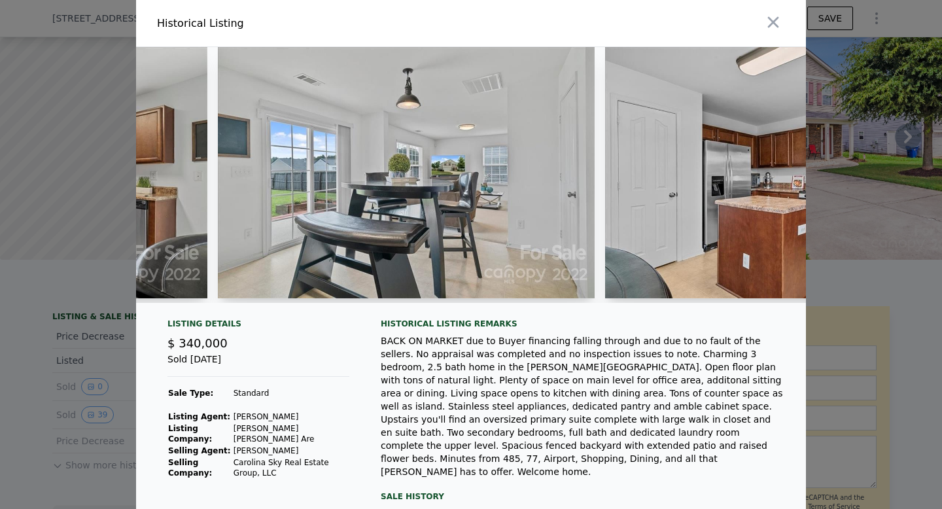
scroll to position [0, 3802]
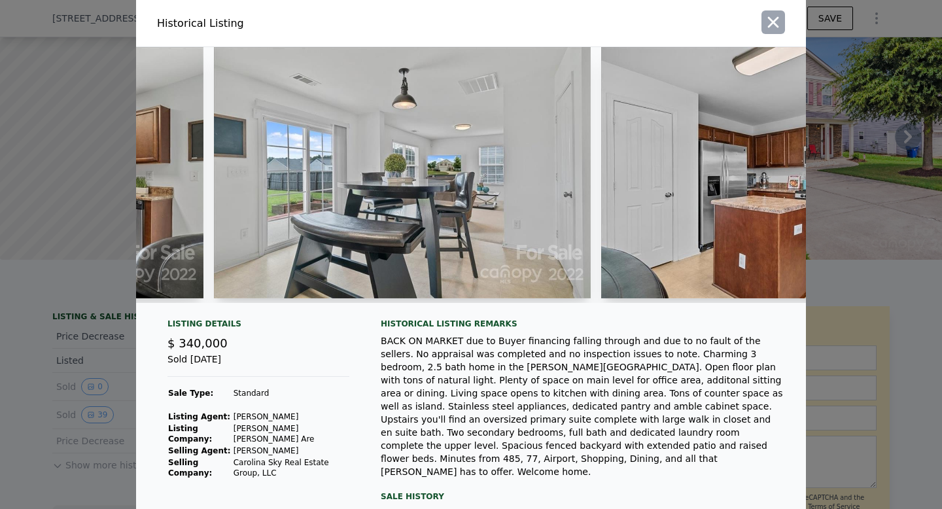
click at [777, 26] on icon "button" at bounding box center [773, 22] width 11 height 11
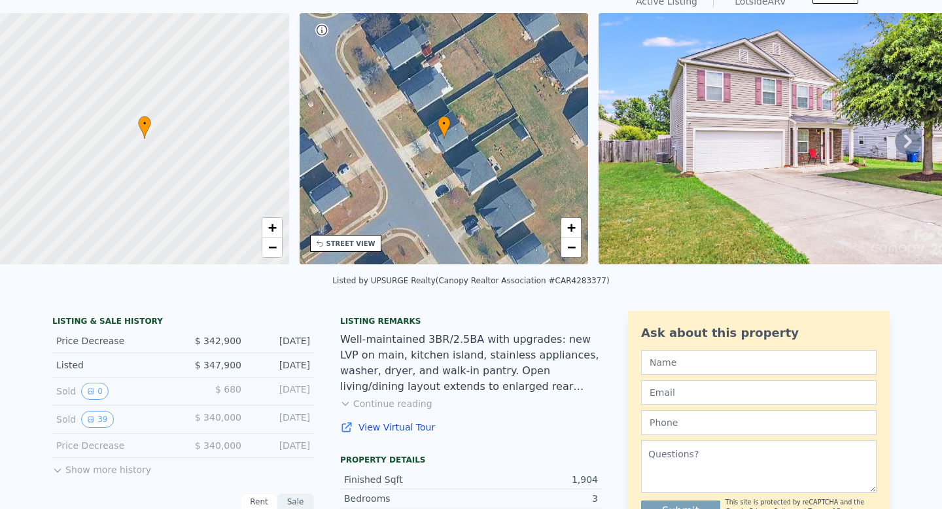
scroll to position [5, 0]
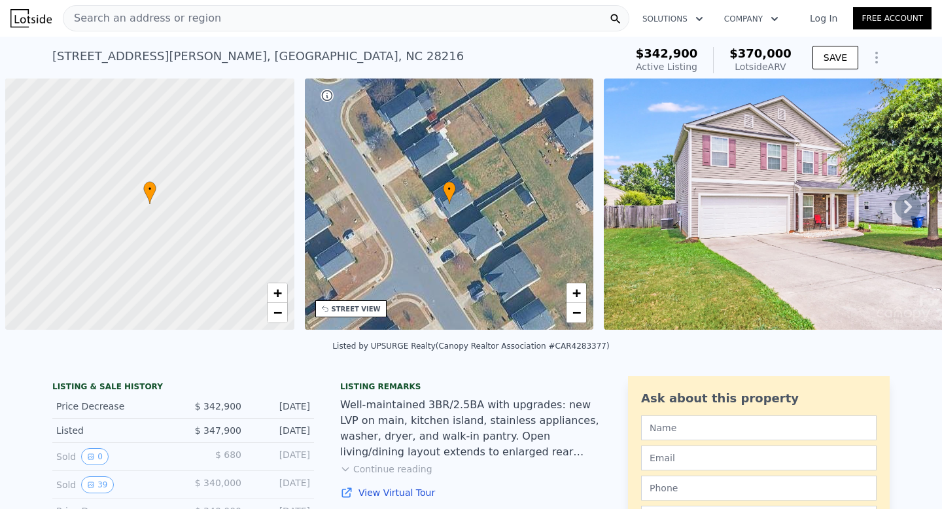
scroll to position [0, 5]
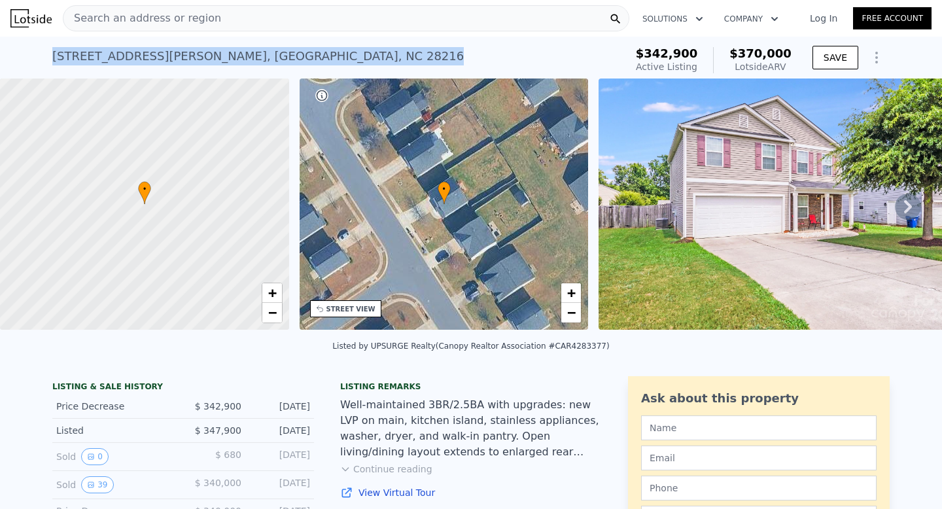
drag, startPoint x: 373, startPoint y: 56, endPoint x: 49, endPoint y: 56, distance: 323.7
click at [49, 56] on div "4316 Davis Meadows Dr , Mecklenburg County , NC 28216 Active at $342,900 (~ARV …" at bounding box center [471, 58] width 942 height 42
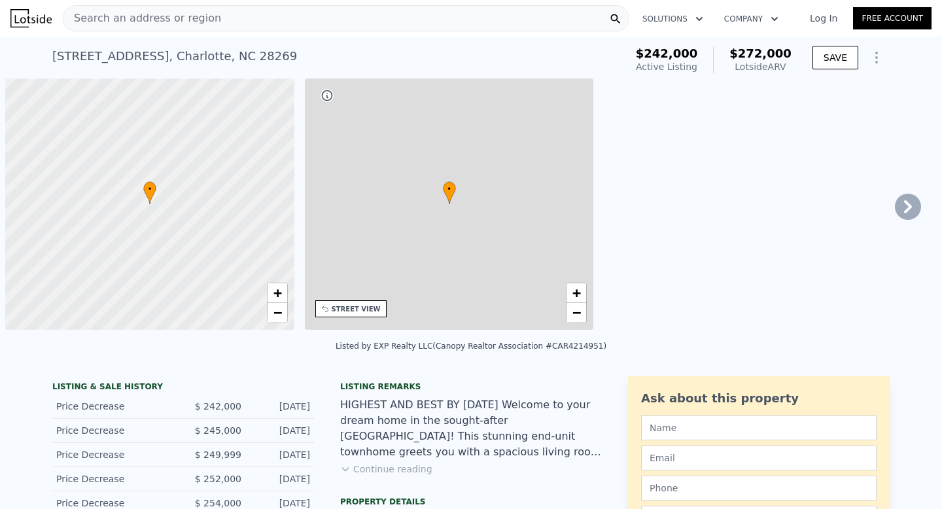
scroll to position [0, 5]
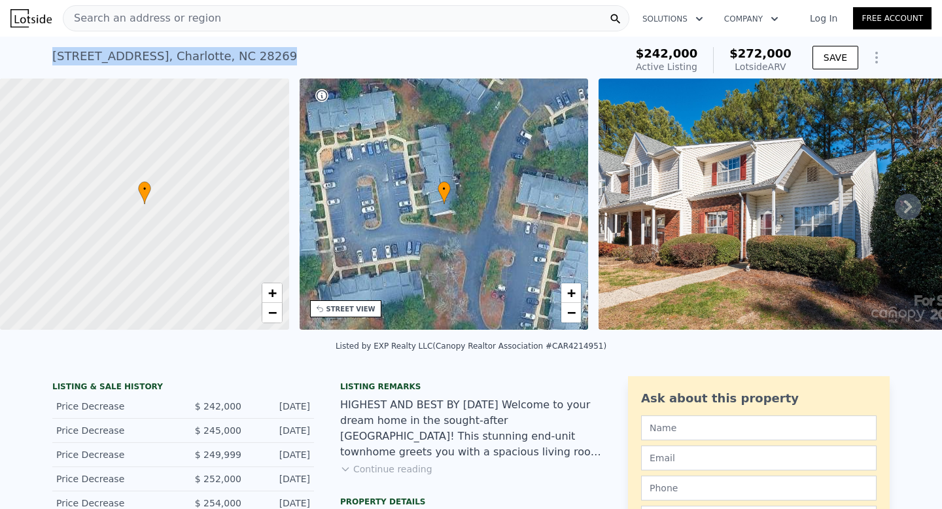
drag, startPoint x: 66, startPoint y: 60, endPoint x: 0, endPoint y: 60, distance: 66.1
click at [0, 60] on div "5702 Prescott Ct , Charlotte , NC 28269 Active at $242k (~ARV $272k ) $242,000 …" at bounding box center [471, 58] width 942 height 42
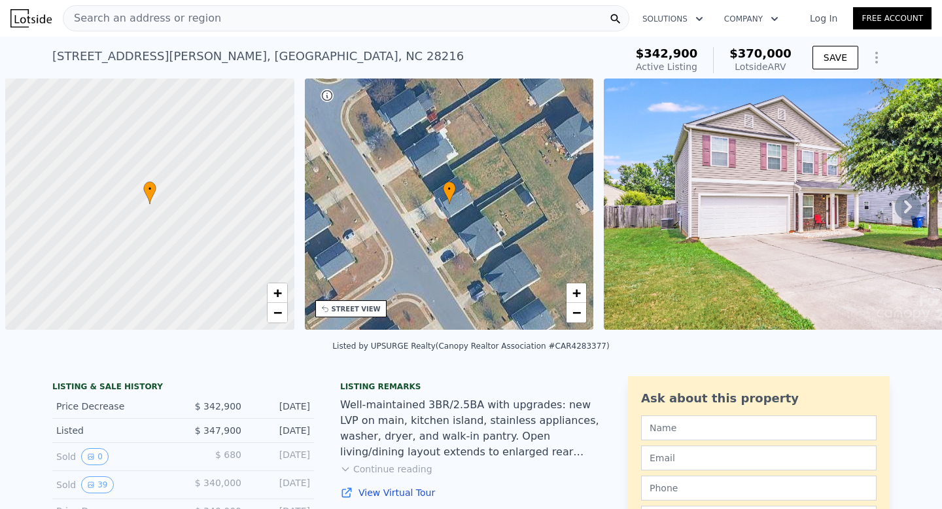
scroll to position [0, 5]
